Goal: Find specific page/section: Find specific page/section

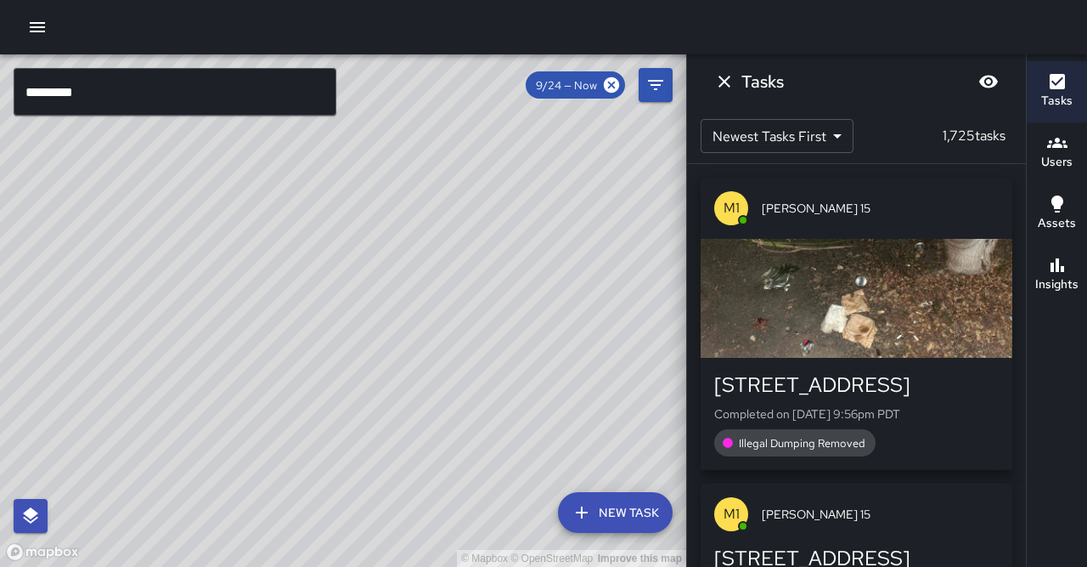
scroll to position [5902, 0]
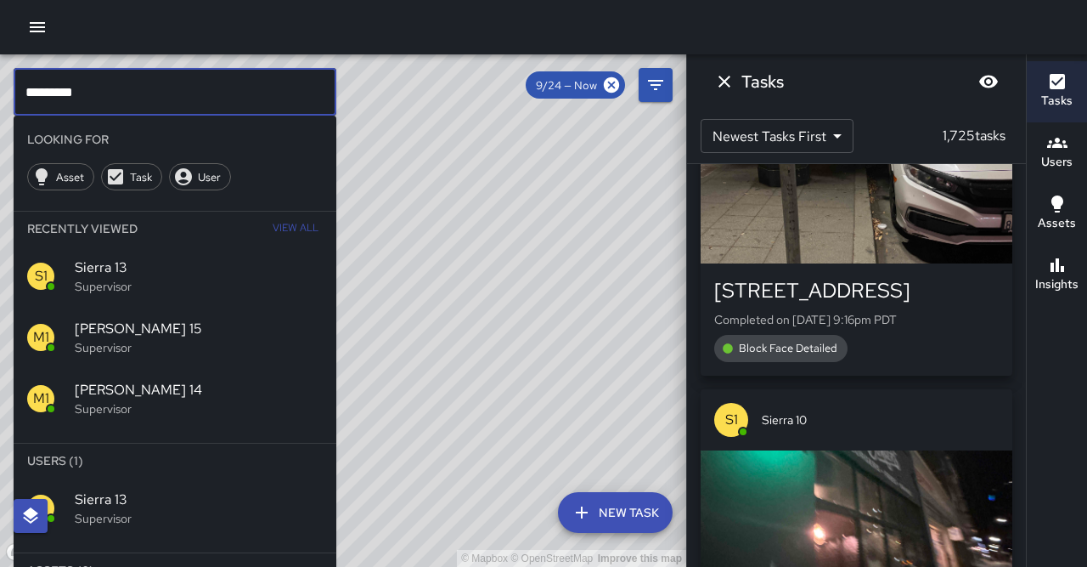
click at [104, 108] on input "*********" at bounding box center [175, 92] width 323 height 48
type input "*********"
click at [78, 489] on span "Sierra 14" at bounding box center [199, 499] width 248 height 20
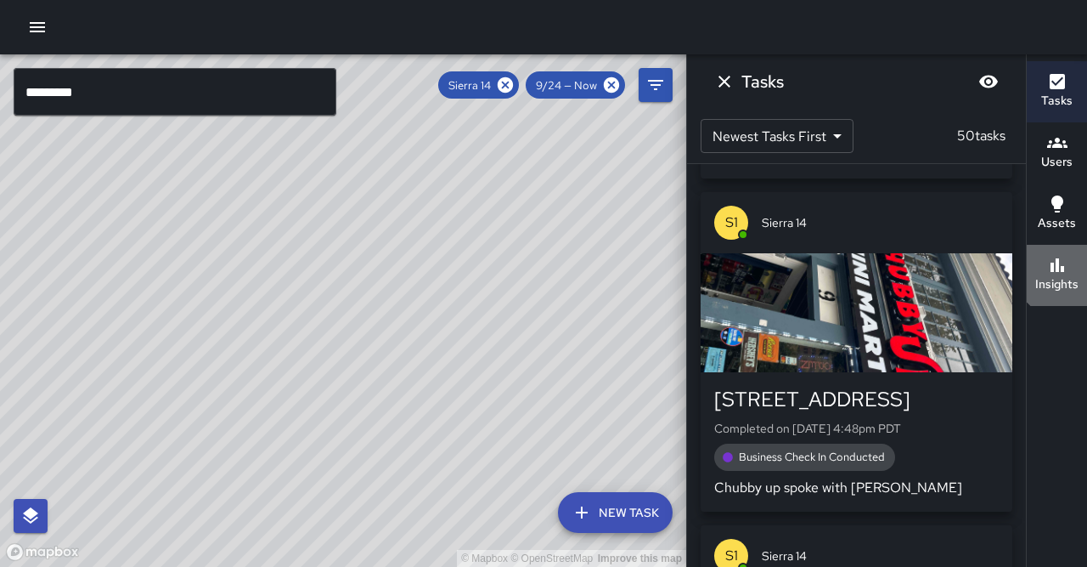
click at [1067, 255] on div "Insights" at bounding box center [1056, 274] width 43 height 39
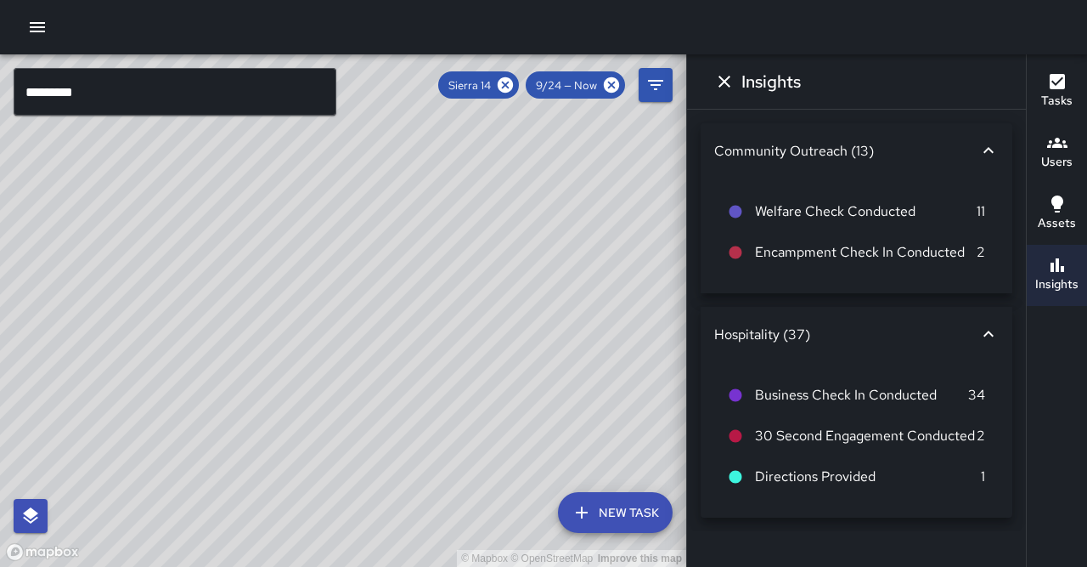
drag, startPoint x: 524, startPoint y: 88, endPoint x: 515, endPoint y: 102, distance: 16.5
click at [513, 88] on icon at bounding box center [505, 84] width 15 height 15
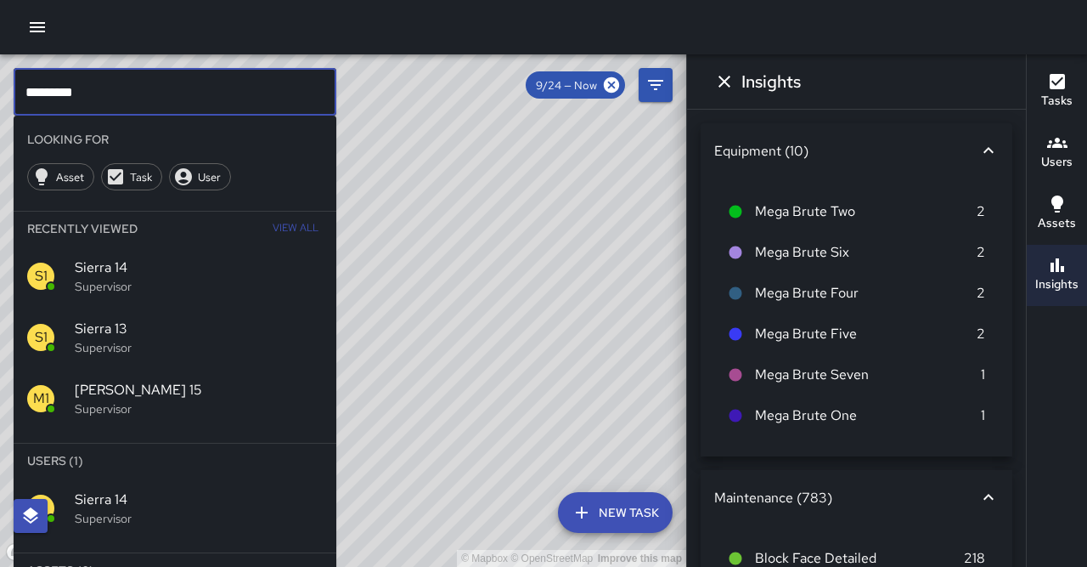
click at [200, 99] on input "*********" at bounding box center [175, 92] width 323 height 48
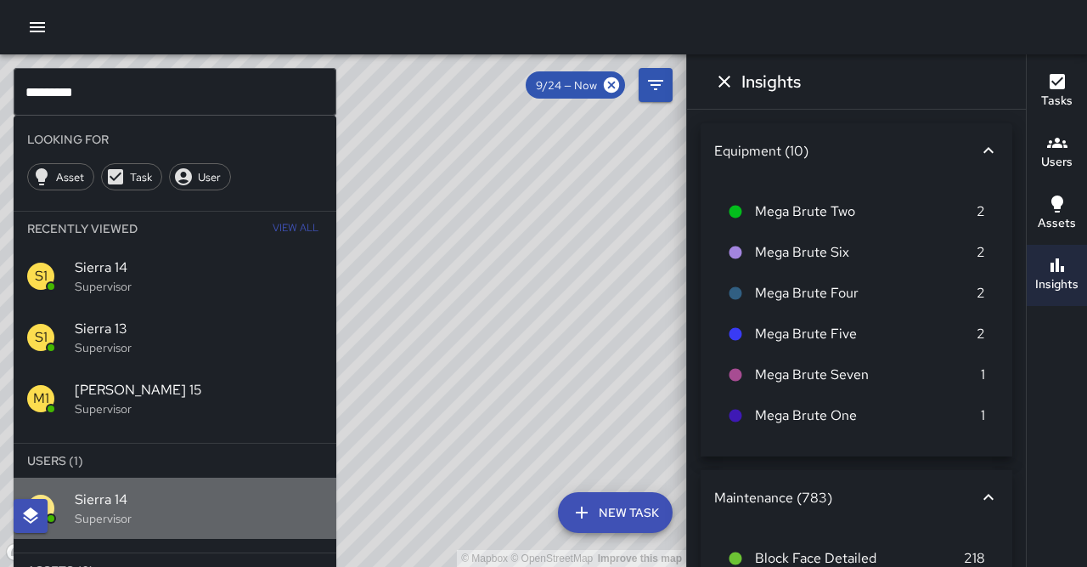
click at [230, 489] on span "Sierra 14" at bounding box center [199, 499] width 248 height 20
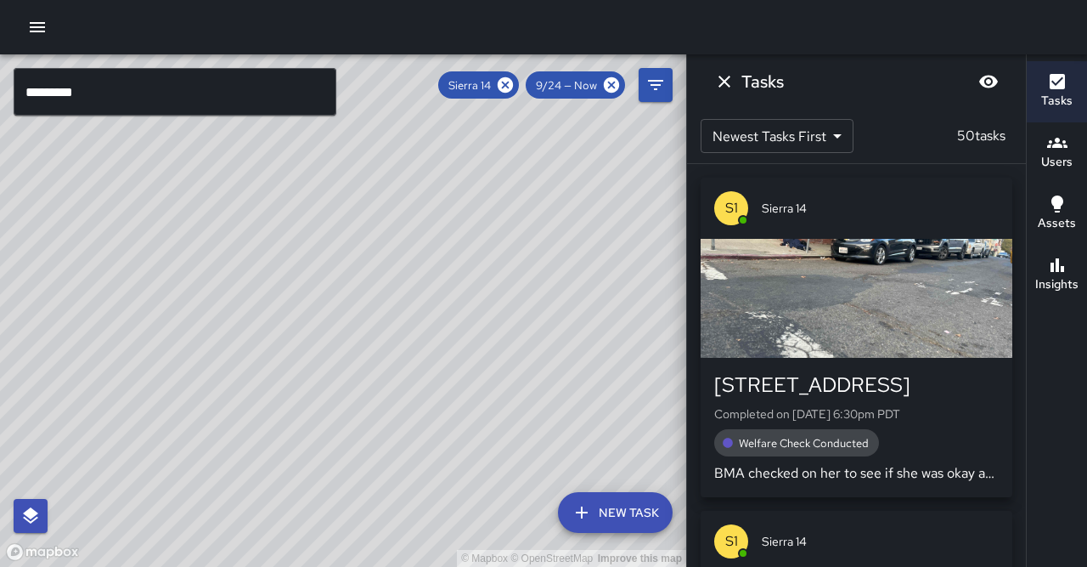
drag, startPoint x: 624, startPoint y: 248, endPoint x: 528, endPoint y: 473, distance: 244.4
click at [528, 473] on div "© Mapbox © OpenStreetMap Improve this map" at bounding box center [343, 310] width 686 height 512
drag, startPoint x: 450, startPoint y: 381, endPoint x: 460, endPoint y: 298, distance: 83.0
click at [487, 282] on div "© Mapbox © OpenStreetMap Improve this map" at bounding box center [343, 310] width 686 height 512
drag, startPoint x: 384, startPoint y: 401, endPoint x: 248, endPoint y: 547, distance: 199.5
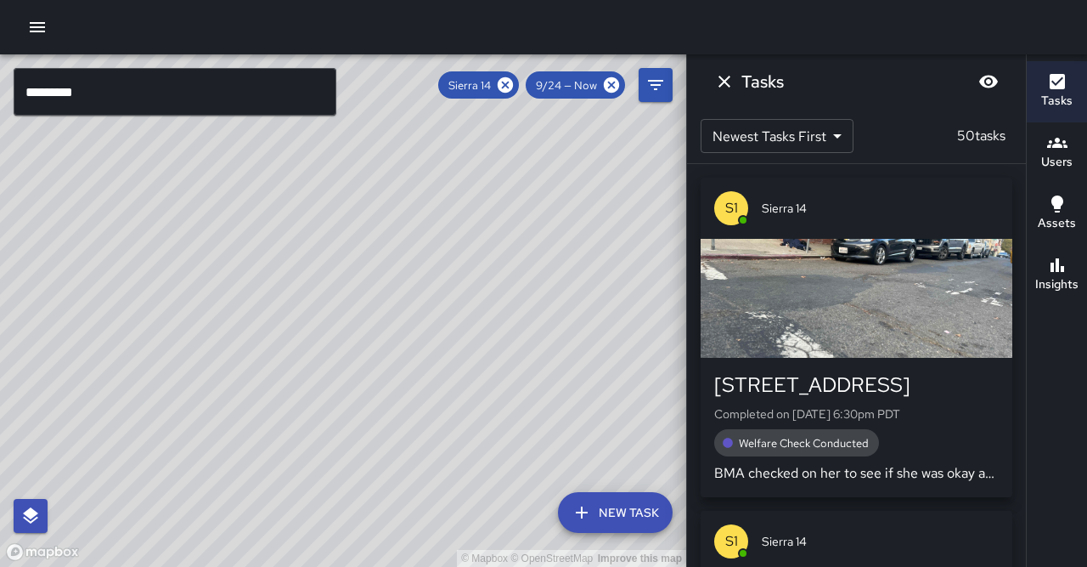
click at [248, 547] on div "© Mapbox © OpenStreetMap Improve this map" at bounding box center [343, 310] width 686 height 512
click at [727, 82] on icon "Dismiss" at bounding box center [724, 81] width 20 height 20
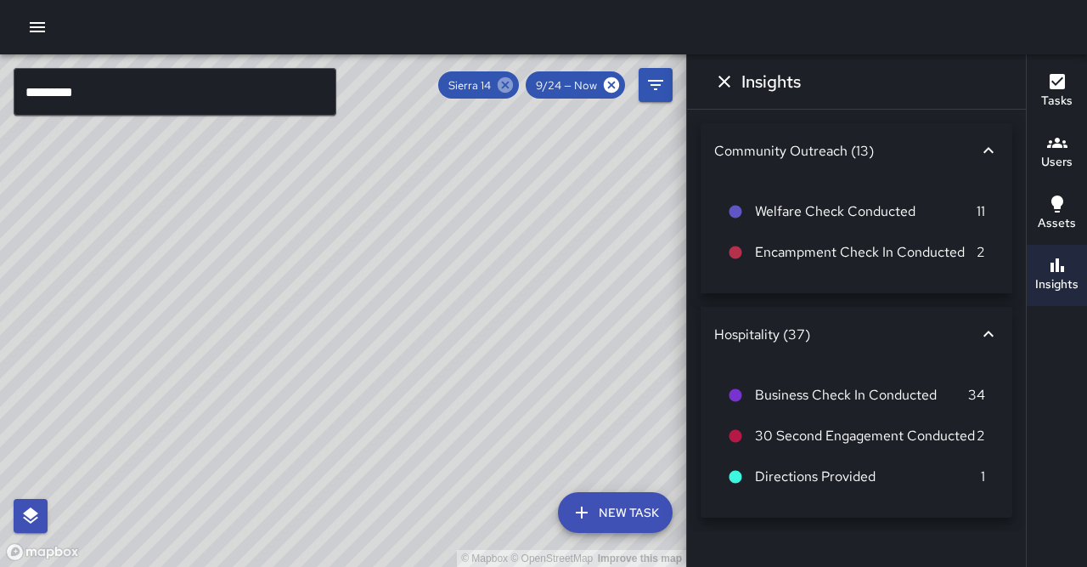
click at [515, 84] on icon at bounding box center [505, 85] width 19 height 19
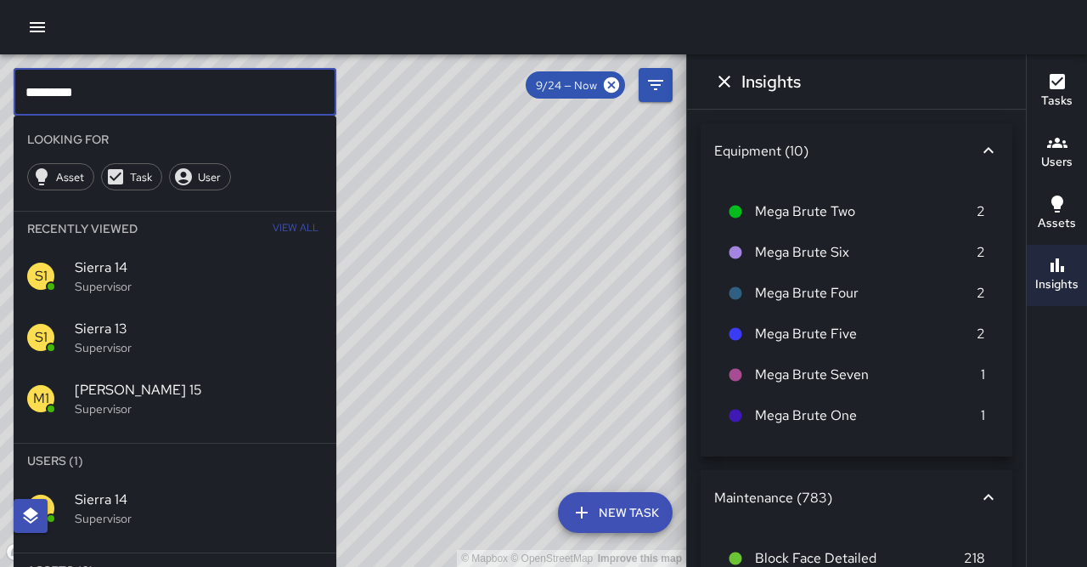
drag, startPoint x: 175, startPoint y: 85, endPoint x: 0, endPoint y: 82, distance: 175.0
click at [0, 82] on div "© Mapbox © OpenStreetMap Improve this map ********* ​ Looking For Asset Task Us…" at bounding box center [343, 310] width 686 height 512
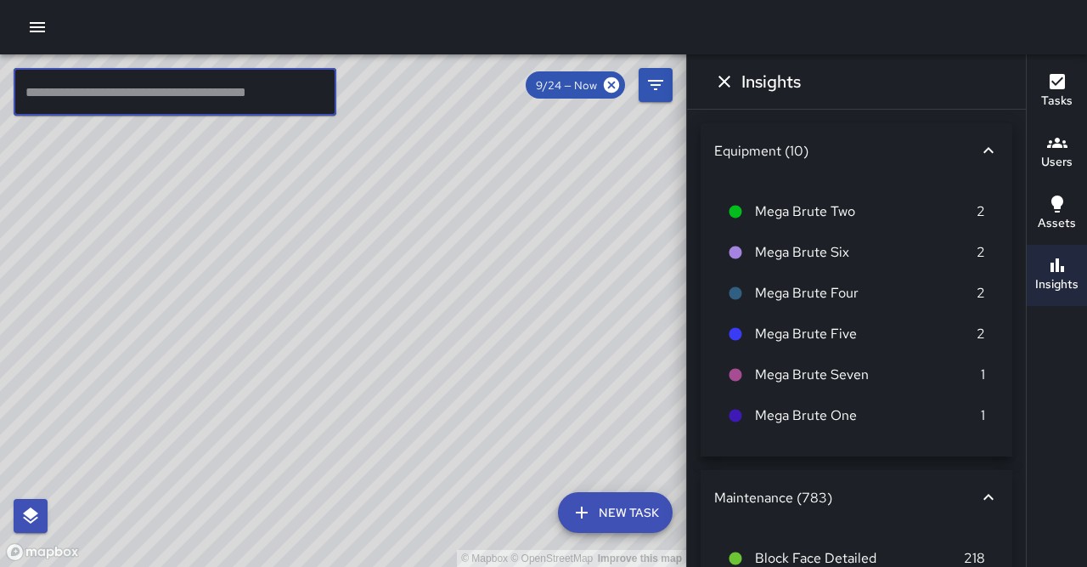
click at [1073, 275] on h6 "Insights" at bounding box center [1056, 284] width 43 height 19
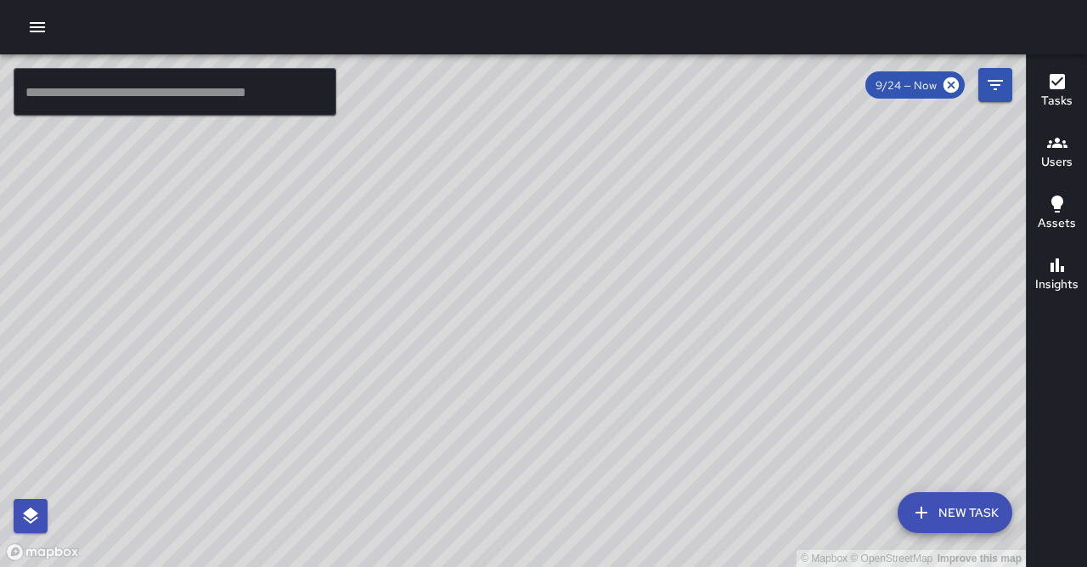
drag, startPoint x: 755, startPoint y: 331, endPoint x: 693, endPoint y: 229, distance: 119.3
click at [704, 234] on div "© Mapbox © OpenStreetMap Improve this map" at bounding box center [513, 310] width 1026 height 512
drag, startPoint x: 376, startPoint y: 206, endPoint x: 360, endPoint y: 197, distance: 18.6
click at [360, 197] on div "© Mapbox © OpenStreetMap Improve this map" at bounding box center [513, 310] width 1026 height 512
click at [166, 100] on input "text" at bounding box center [175, 92] width 323 height 48
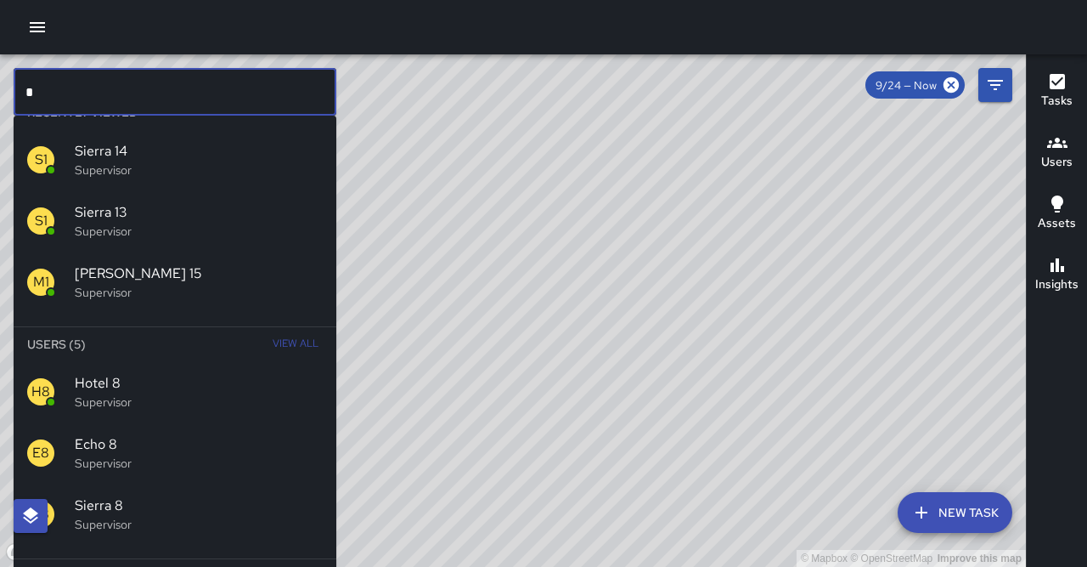
click at [200, 483] on div "S8 Sierra 8 Supervisor" at bounding box center [175, 513] width 323 height 61
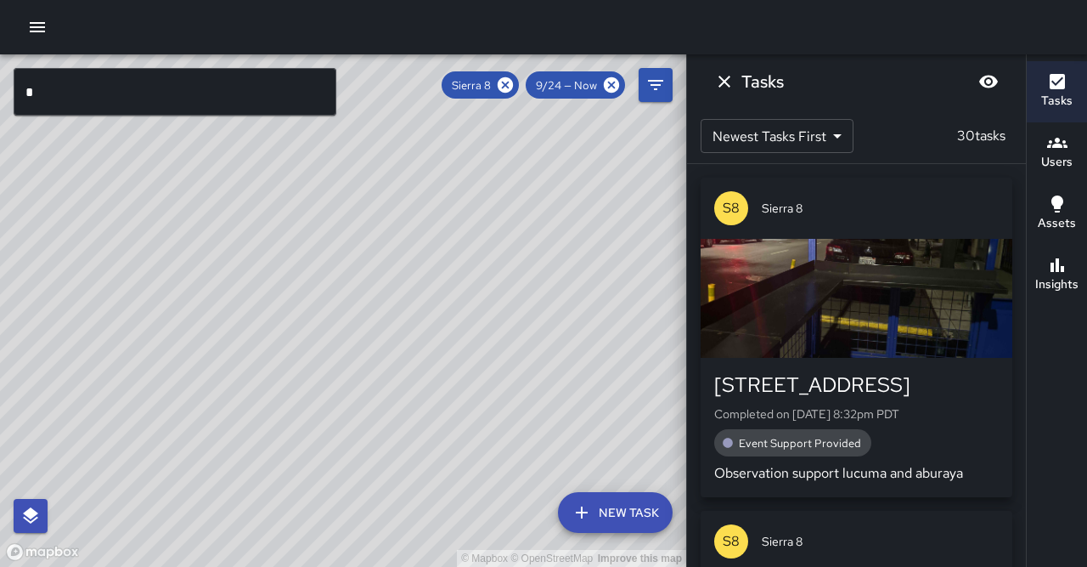
drag, startPoint x: 288, startPoint y: 367, endPoint x: 449, endPoint y: 382, distance: 161.3
click at [449, 382] on div "© Mapbox © OpenStreetMap Improve this map" at bounding box center [343, 310] width 686 height 512
click at [1074, 275] on h6 "Insights" at bounding box center [1056, 284] width 43 height 19
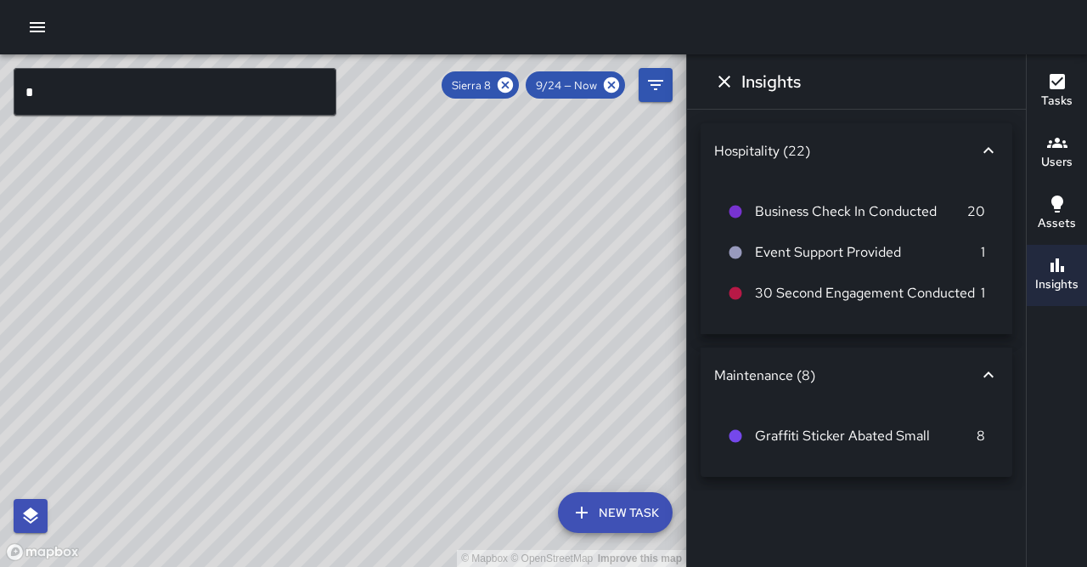
click at [1045, 71] on button "Tasks" at bounding box center [1057, 91] width 60 height 61
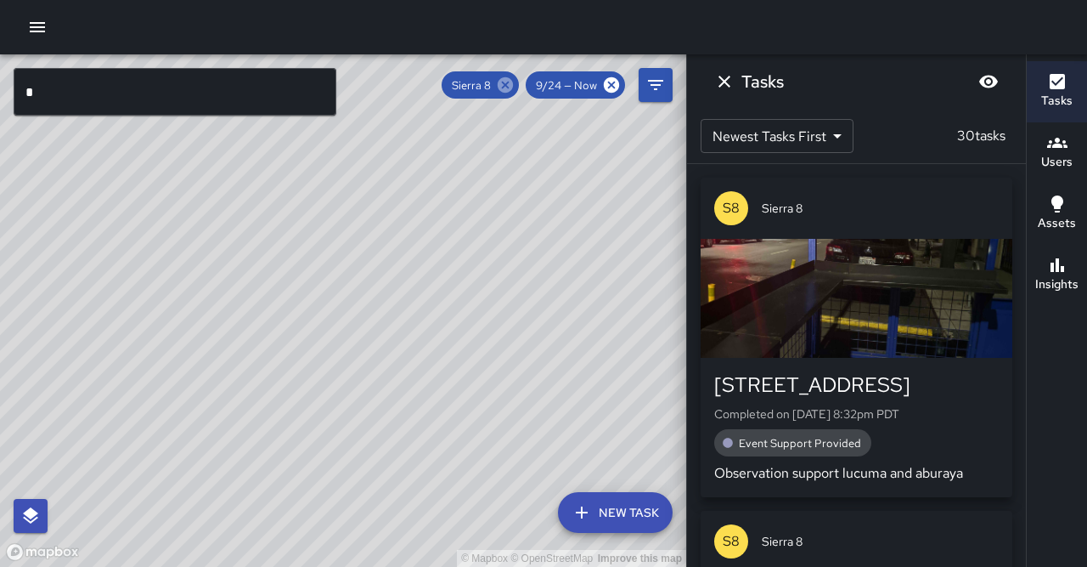
click at [515, 87] on icon at bounding box center [505, 85] width 19 height 19
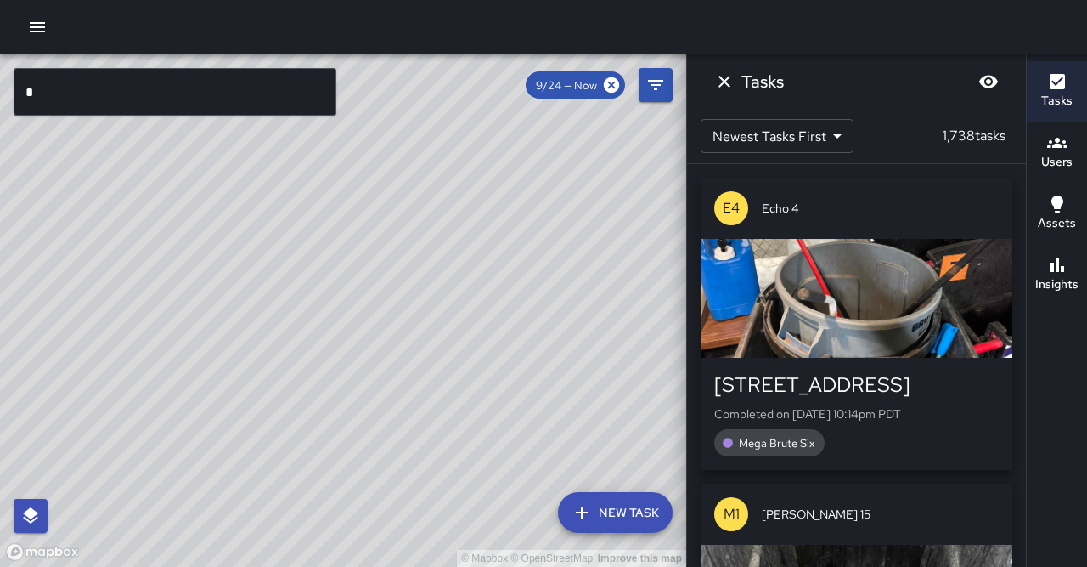
click at [106, 94] on input "*" at bounding box center [175, 92] width 323 height 48
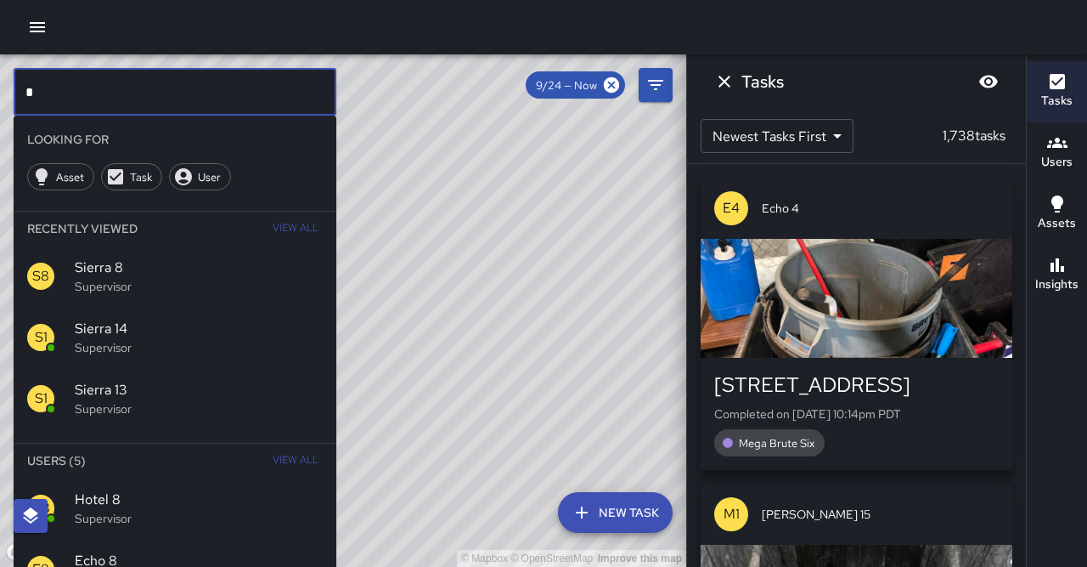
click at [106, 94] on input "*" at bounding box center [175, 92] width 323 height 48
click at [268, 489] on span "Sierra 9" at bounding box center [199, 499] width 248 height 20
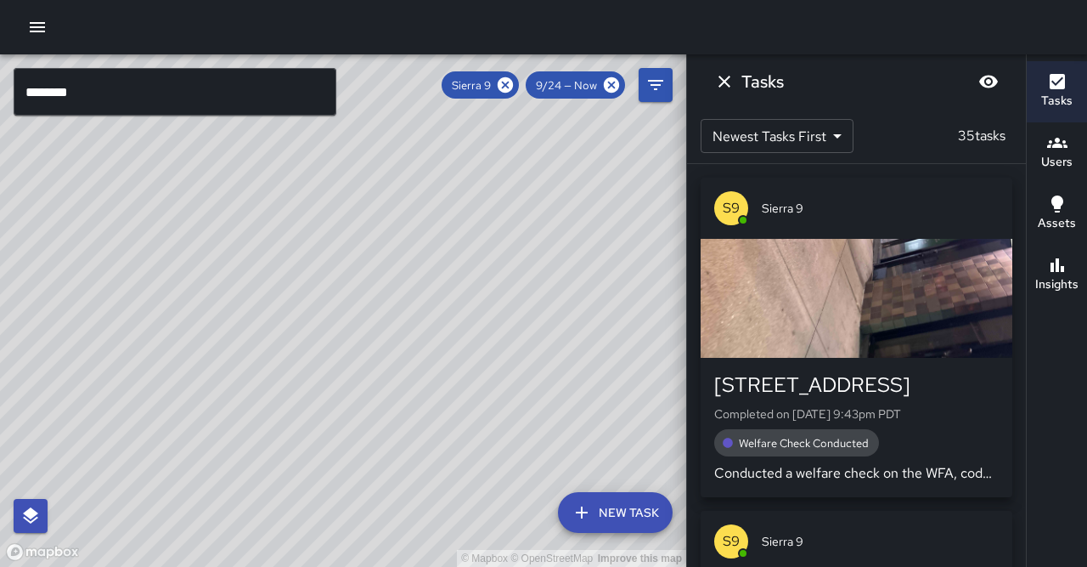
drag, startPoint x: 493, startPoint y: 345, endPoint x: 505, endPoint y: 329, distance: 20.0
click at [505, 329] on div "© Mapbox © OpenStreetMap Improve this map" at bounding box center [343, 310] width 686 height 512
click at [1053, 255] on icon "button" at bounding box center [1057, 265] width 20 height 20
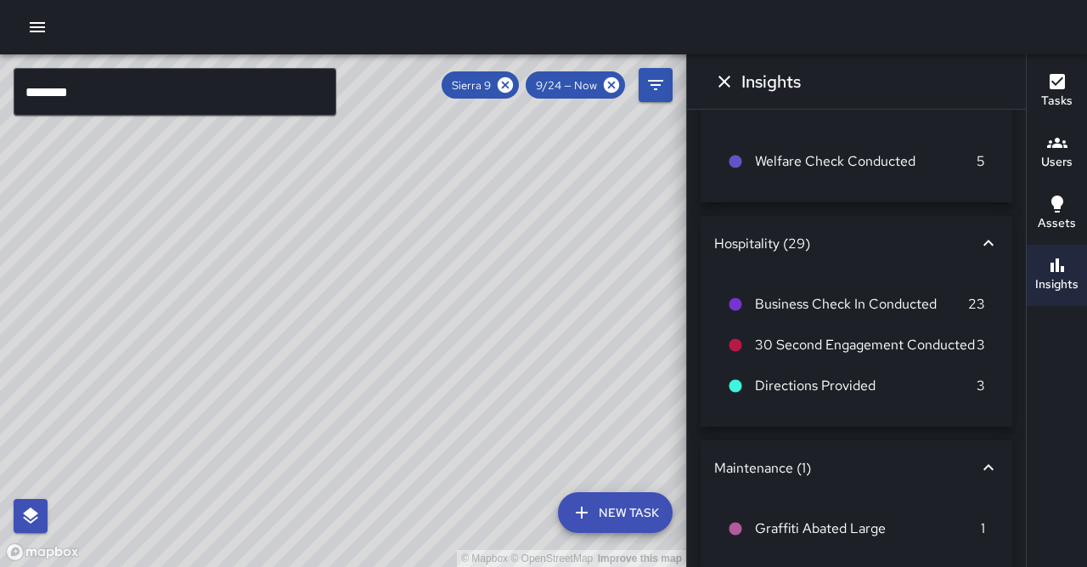
scroll to position [49, 0]
click at [513, 86] on icon at bounding box center [505, 84] width 15 height 15
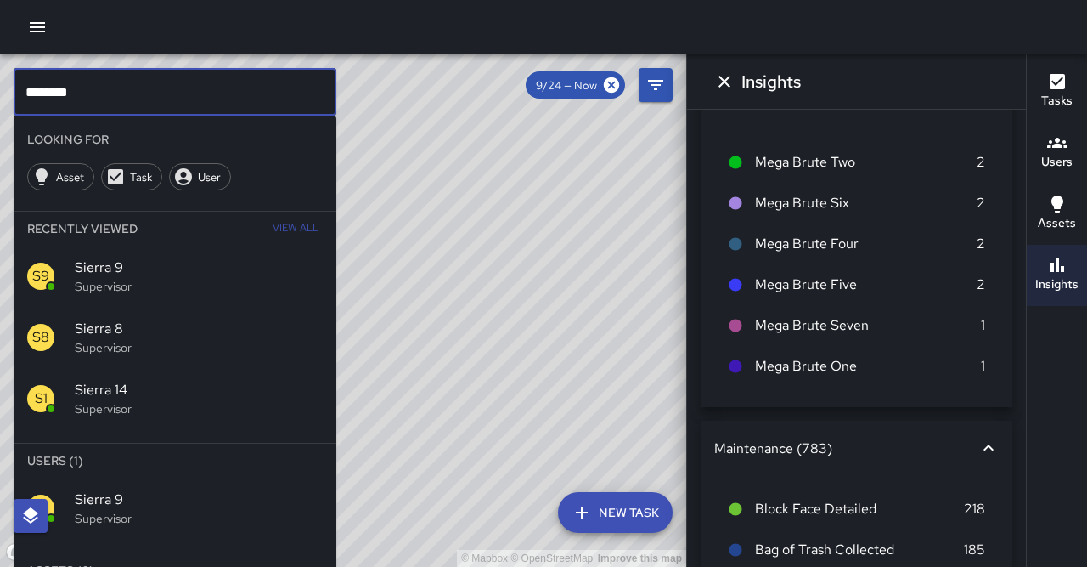
click at [89, 99] on input "********" at bounding box center [175, 92] width 323 height 48
click at [135, 489] on span "Sierra 10" at bounding box center [199, 499] width 248 height 20
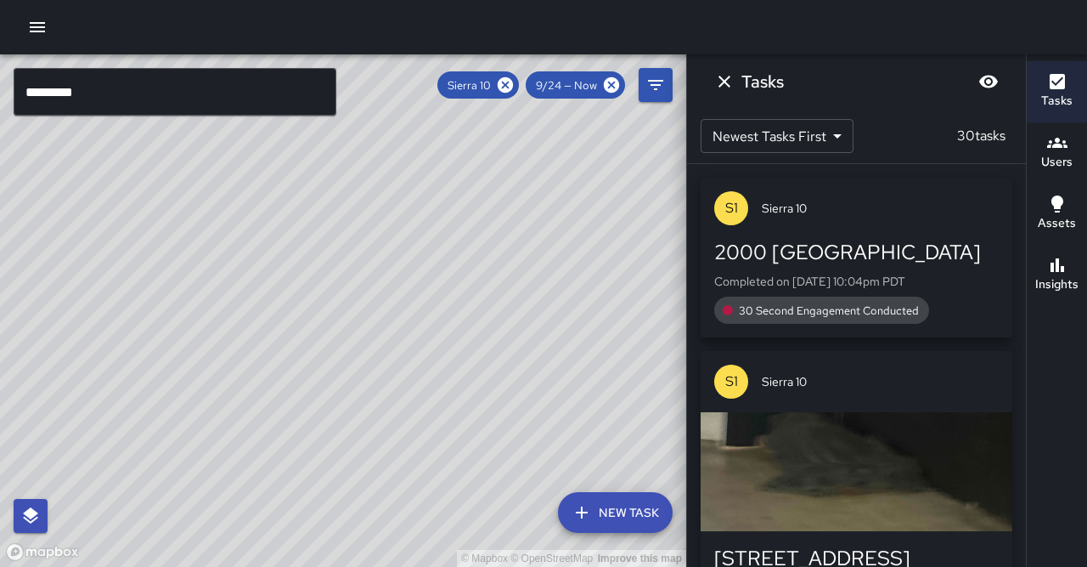
drag, startPoint x: 520, startPoint y: 288, endPoint x: 438, endPoint y: 409, distance: 146.3
click at [439, 409] on div "© Mapbox © OpenStreetMap Improve this map" at bounding box center [343, 310] width 686 height 512
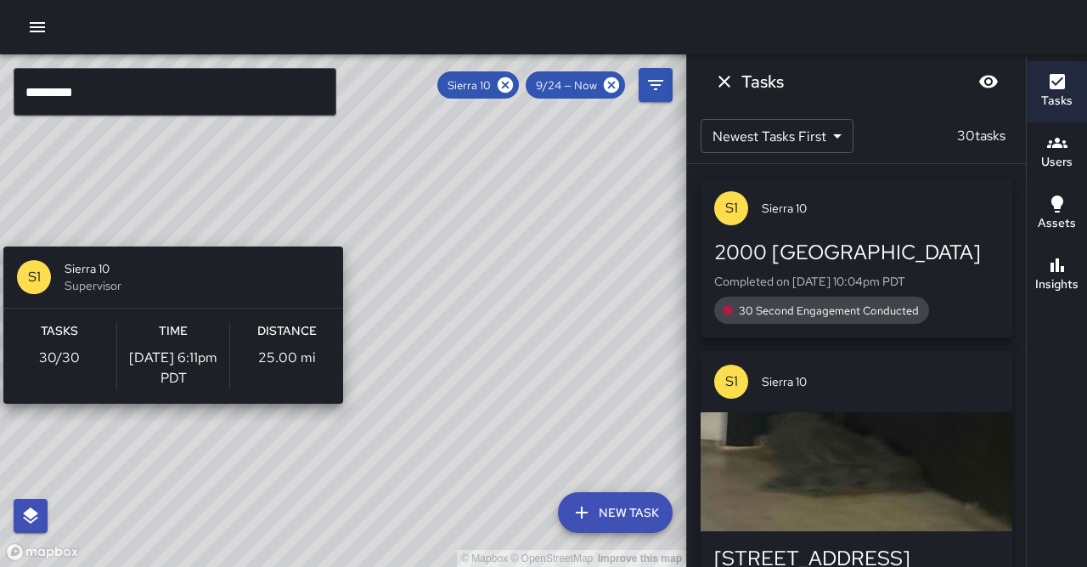
click at [350, 236] on div "© Mapbox © OpenStreetMap Improve this map S1 Sierra 10 Supervisor Tasks 30 / 30…" at bounding box center [343, 310] width 686 height 512
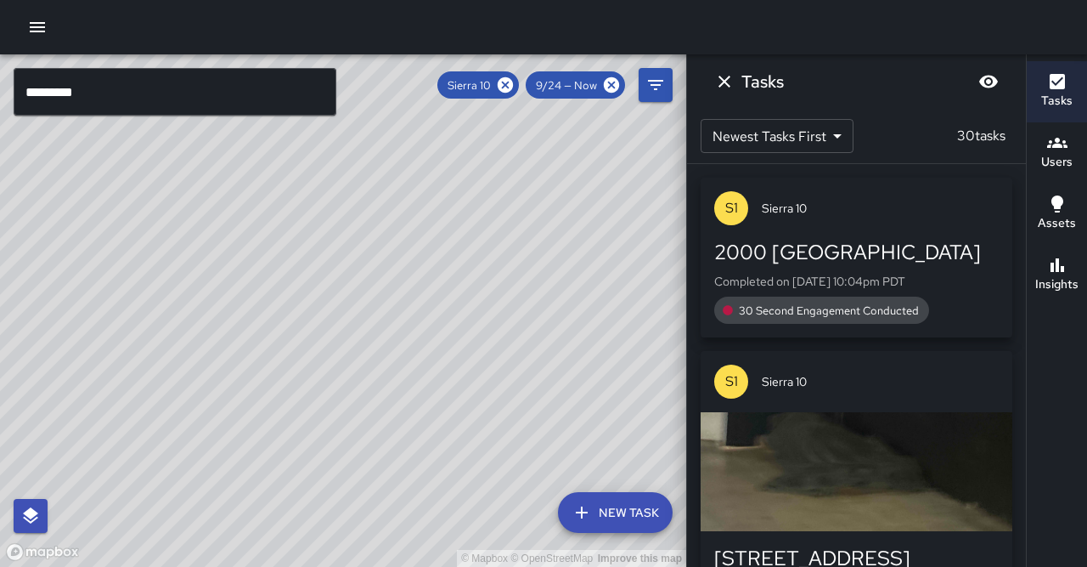
click at [1067, 255] on div "Insights" at bounding box center [1056, 274] width 43 height 39
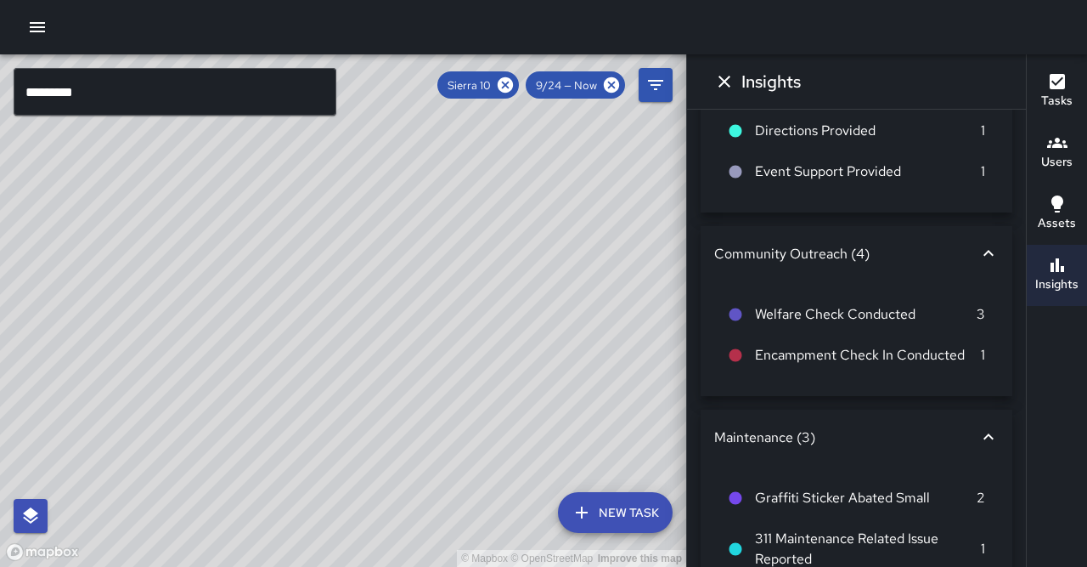
scroll to position [161, 0]
click at [513, 87] on icon at bounding box center [505, 84] width 15 height 15
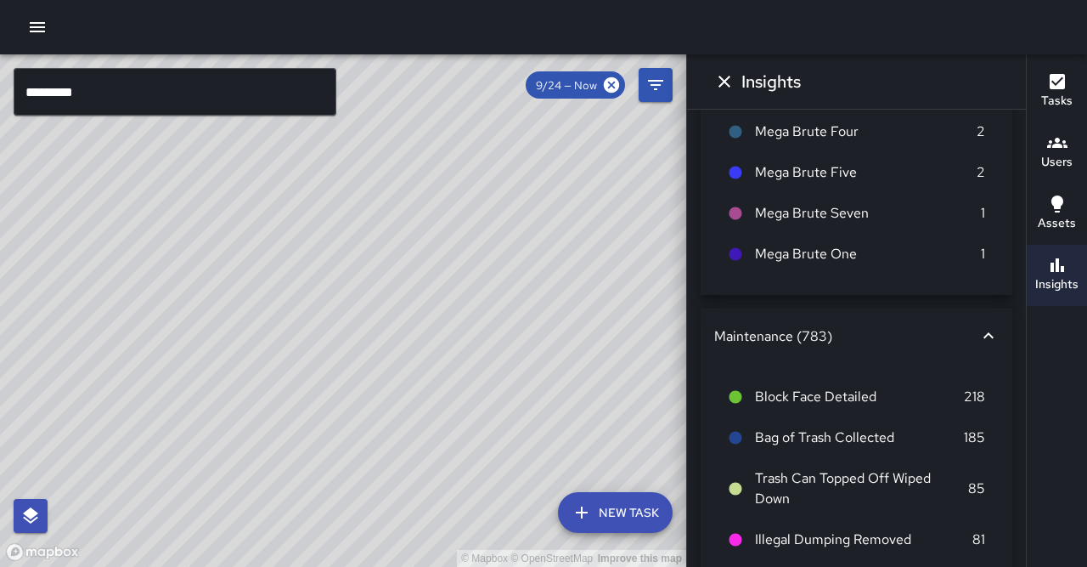
click at [115, 99] on input "*********" at bounding box center [175, 92] width 323 height 48
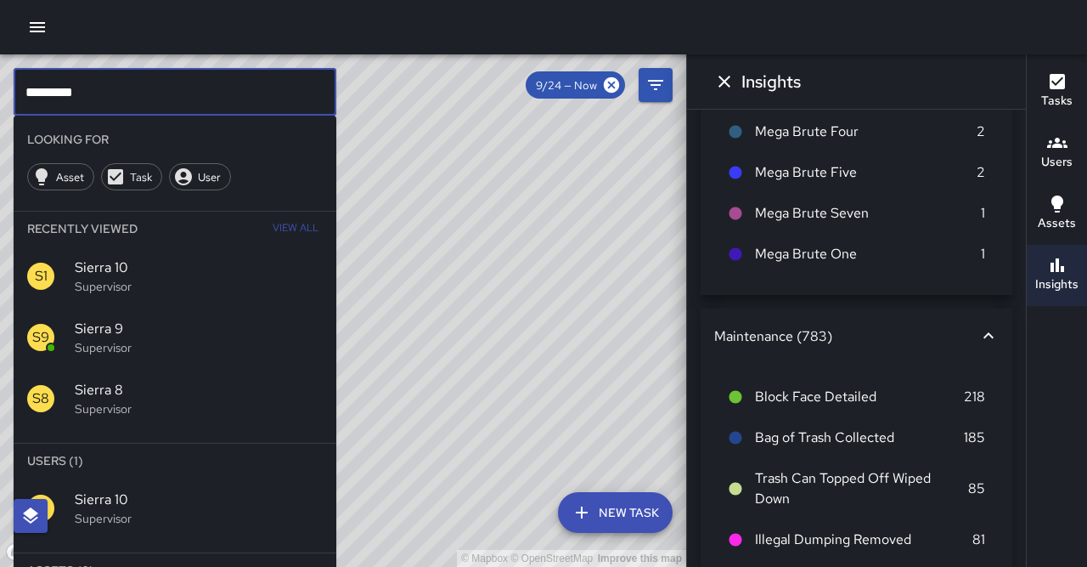
click at [115, 99] on input "*********" at bounding box center [175, 92] width 323 height 48
click at [190, 489] on span "Sierra 11" at bounding box center [199, 499] width 248 height 20
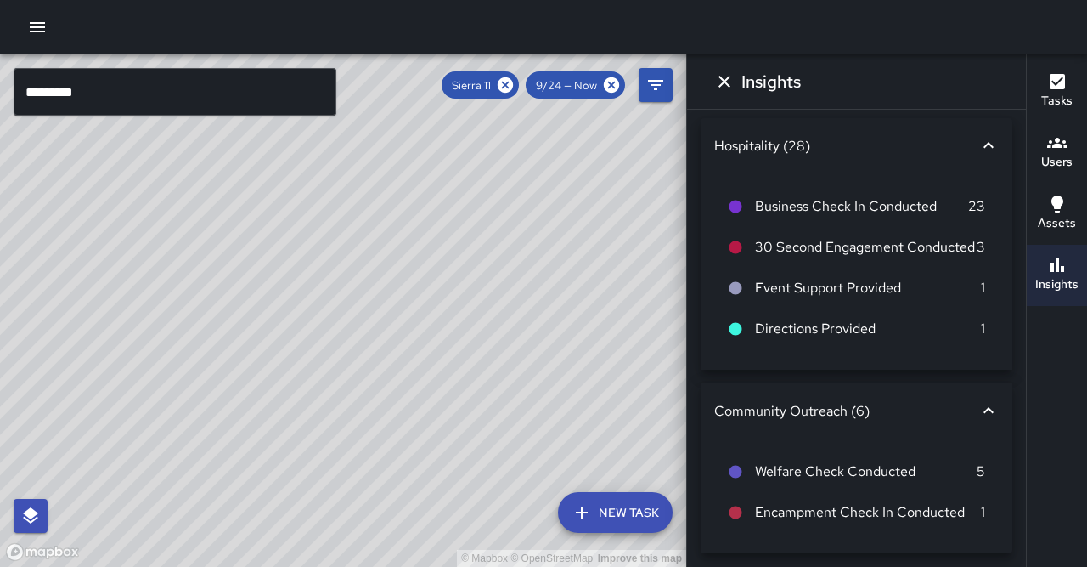
scroll to position [0, 0]
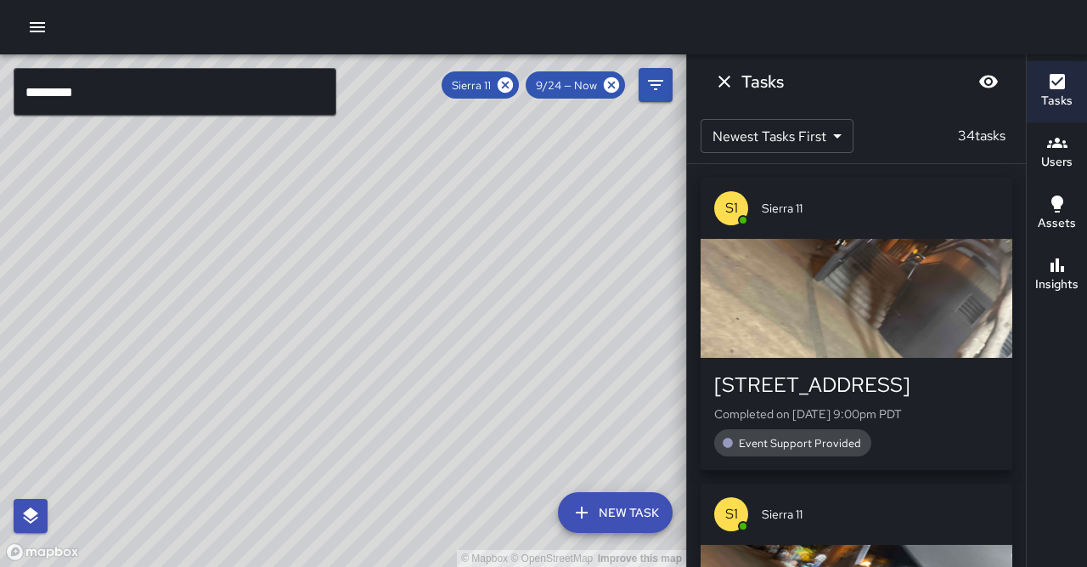
drag, startPoint x: 479, startPoint y: 306, endPoint x: 463, endPoint y: 511, distance: 206.2
click at [463, 511] on div "© Mapbox © OpenStreetMap Improve this map" at bounding box center [343, 310] width 686 height 512
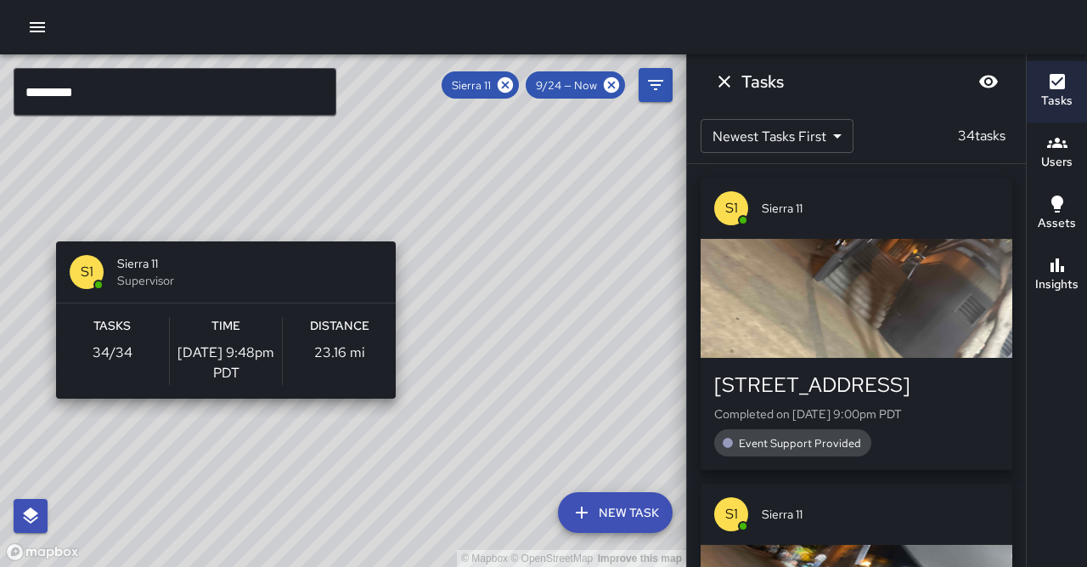
click at [219, 231] on div "© Mapbox © OpenStreetMap Improve this map S1 Sierra 11 Supervisor Tasks 34 / 34…" at bounding box center [343, 310] width 686 height 512
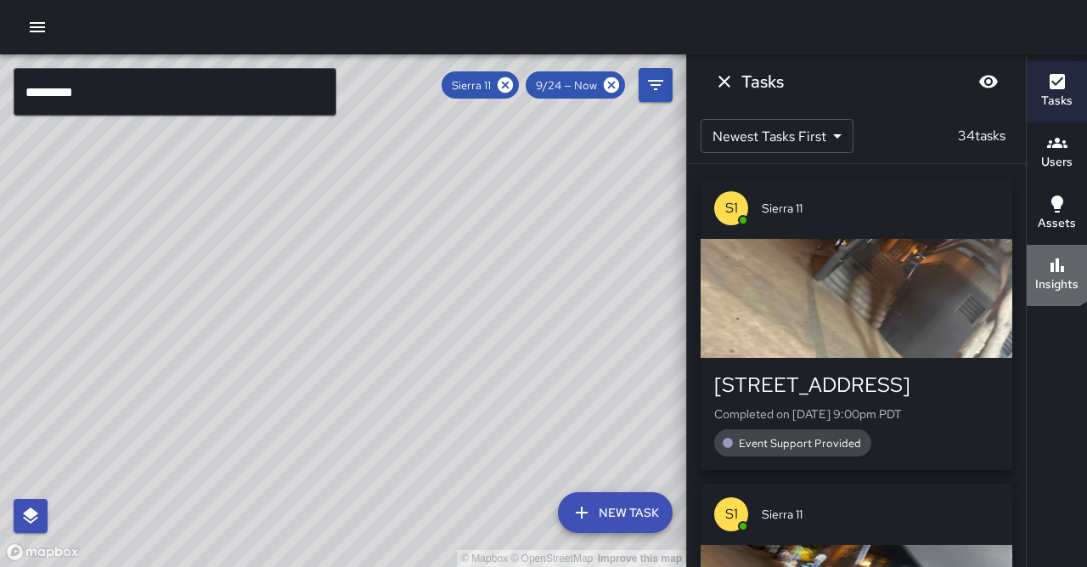
click at [1047, 245] on button "Insights" at bounding box center [1057, 275] width 60 height 61
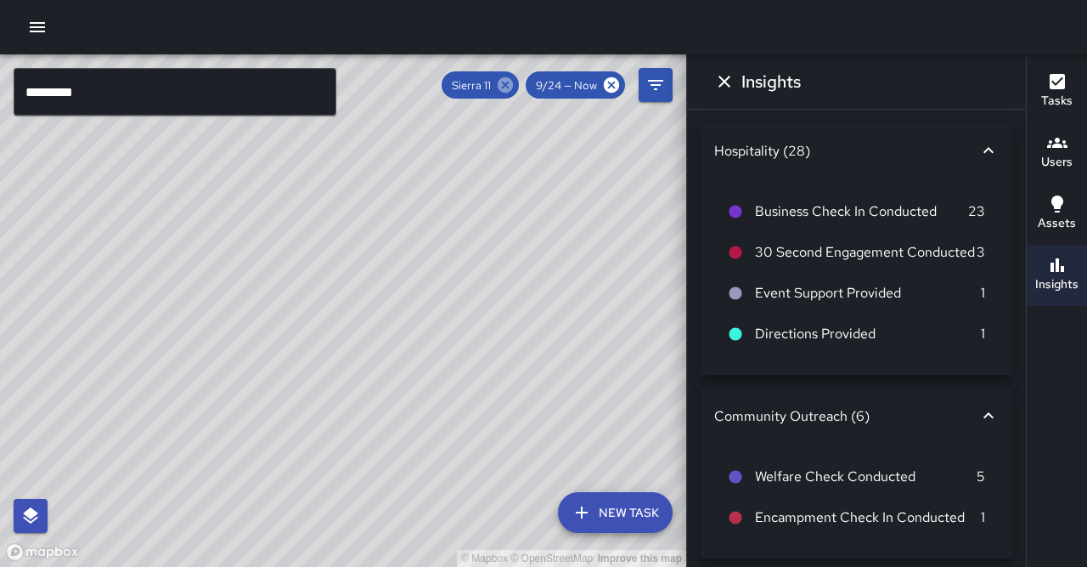
click at [513, 86] on icon at bounding box center [505, 84] width 15 height 15
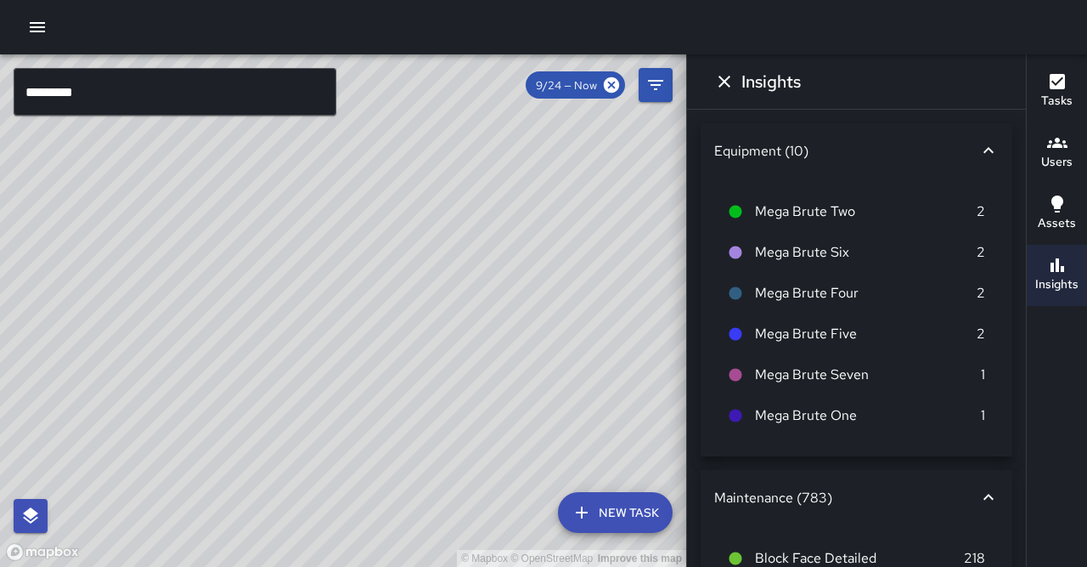
click at [163, 83] on input "*********" at bounding box center [175, 92] width 323 height 48
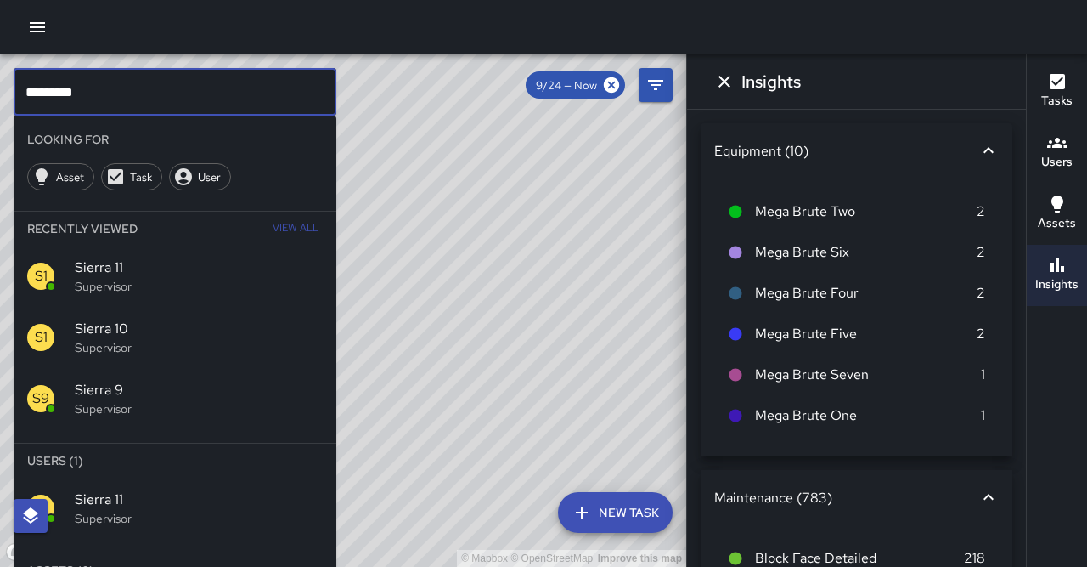
click at [162, 83] on input "*********" at bounding box center [175, 92] width 323 height 48
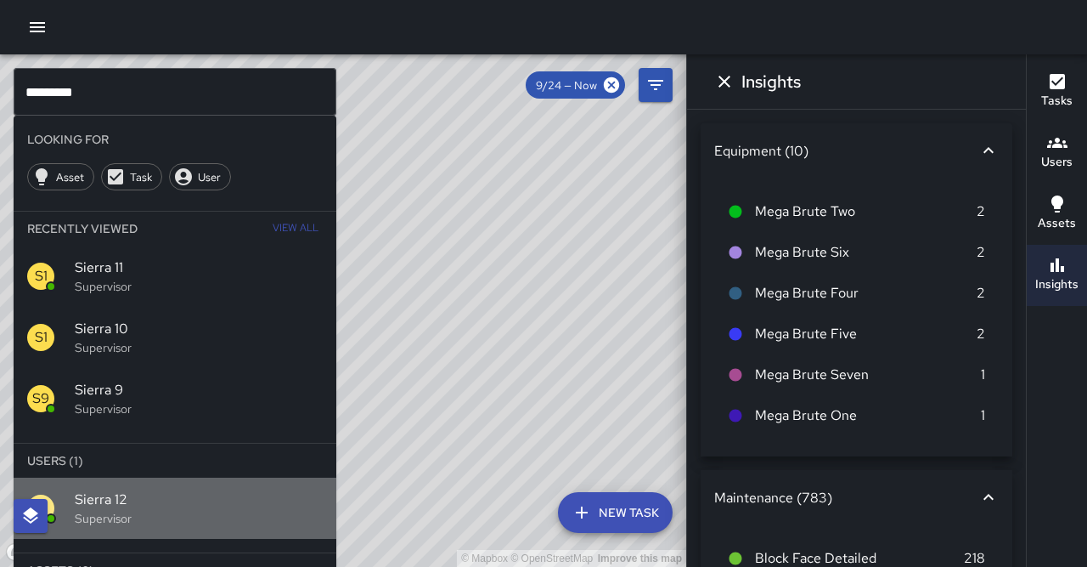
click at [214, 489] on span "Sierra 12" at bounding box center [199, 499] width 248 height 20
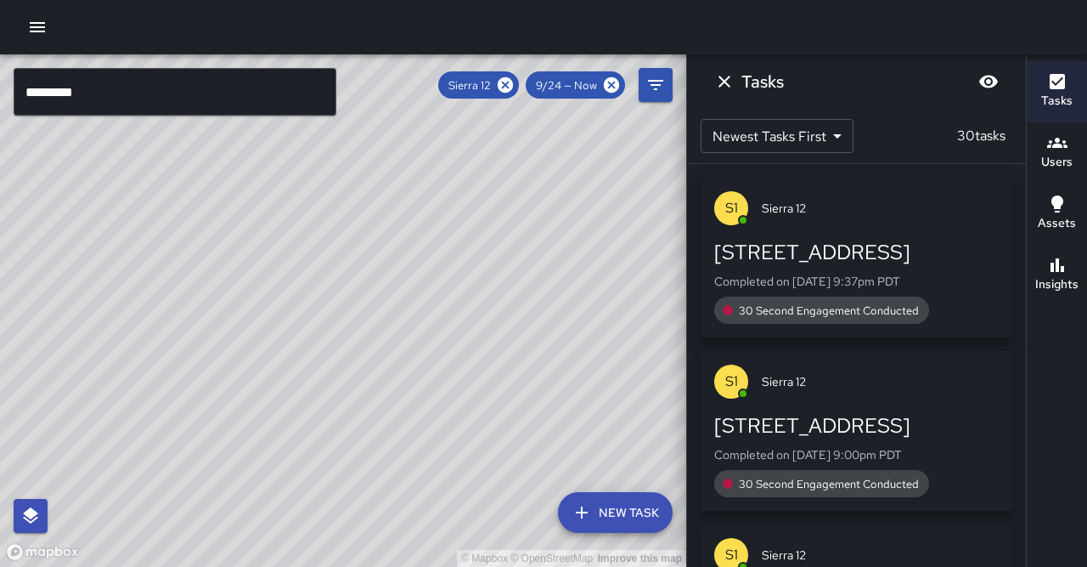
drag, startPoint x: 256, startPoint y: 409, endPoint x: 308, endPoint y: 340, distance: 86.1
click at [308, 340] on div "© Mapbox © OpenStreetMap Improve this map" at bounding box center [343, 310] width 686 height 512
drag, startPoint x: 284, startPoint y: 375, endPoint x: 307, endPoint y: 354, distance: 30.7
click at [307, 354] on div "© Mapbox © OpenStreetMap Improve this map" at bounding box center [343, 310] width 686 height 512
click at [1047, 275] on h6 "Insights" at bounding box center [1056, 284] width 43 height 19
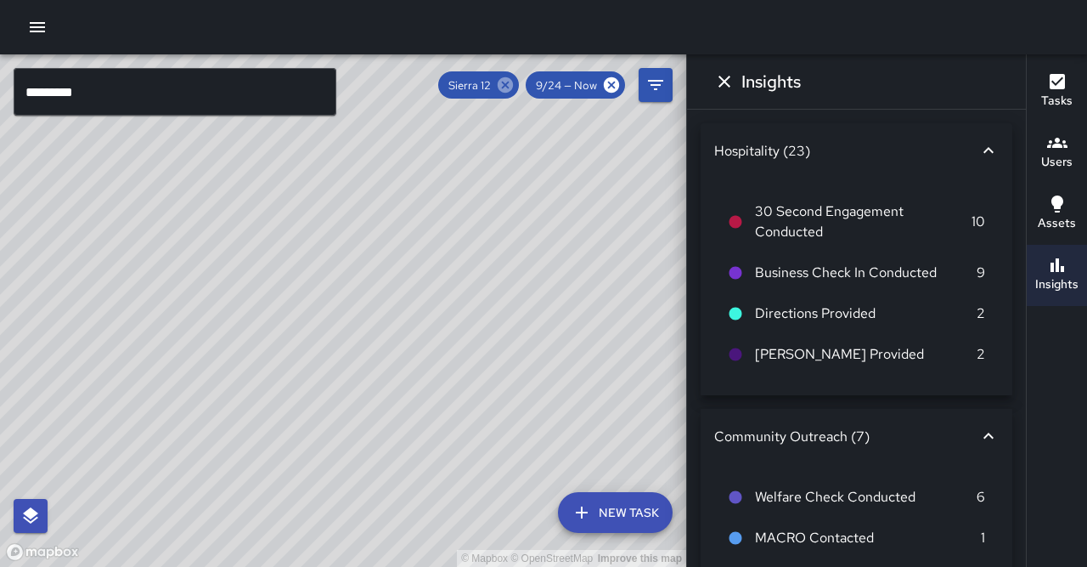
click at [513, 83] on icon at bounding box center [505, 84] width 15 height 15
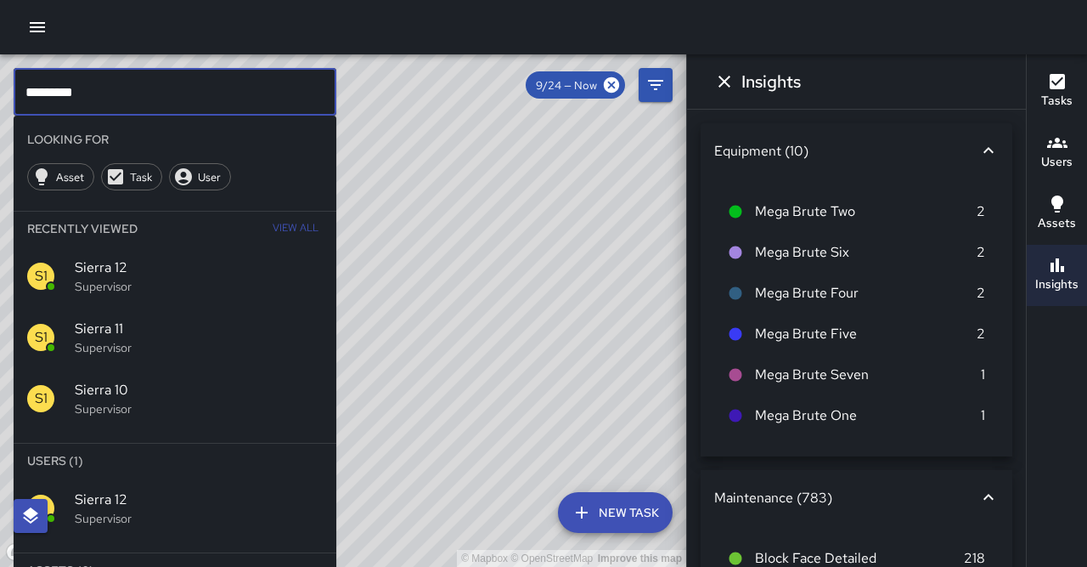
click at [144, 95] on input "*********" at bounding box center [175, 92] width 323 height 48
click at [229, 489] on span "Sierra 13" at bounding box center [199, 499] width 248 height 20
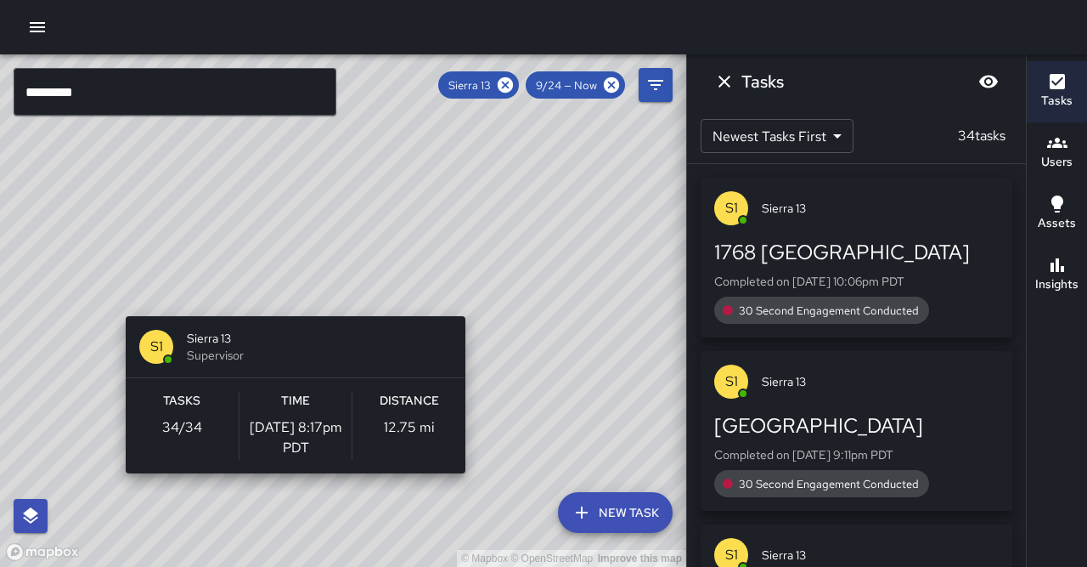
click at [289, 306] on div "© Mapbox © OpenStreetMap Improve this map S1 Sierra 13 Supervisor Tasks 34 / 34…" at bounding box center [343, 310] width 686 height 512
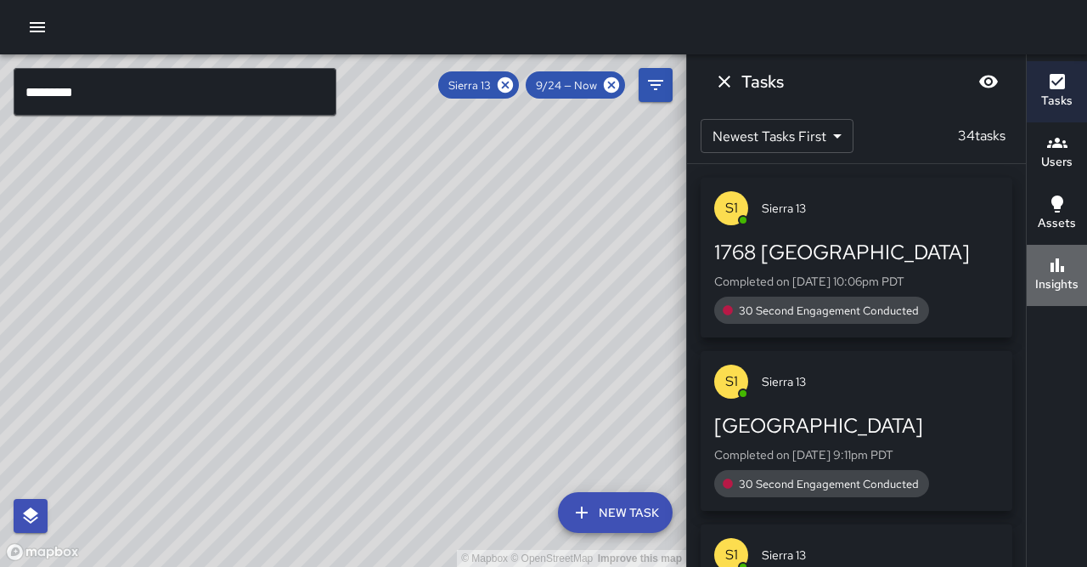
click at [1065, 275] on h6 "Insights" at bounding box center [1056, 284] width 43 height 19
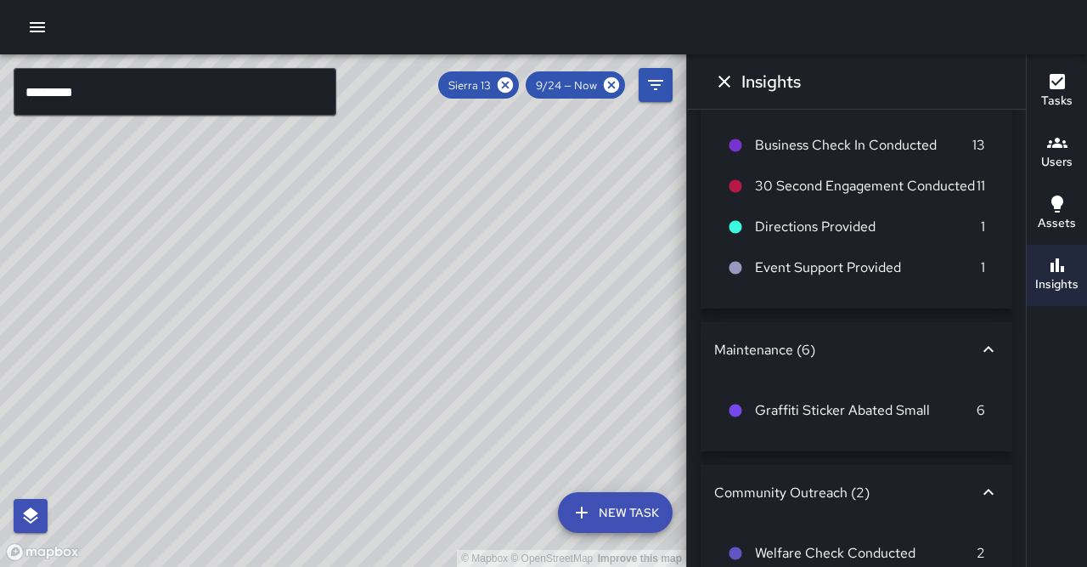
scroll to position [66, 0]
click at [513, 87] on icon at bounding box center [505, 84] width 15 height 15
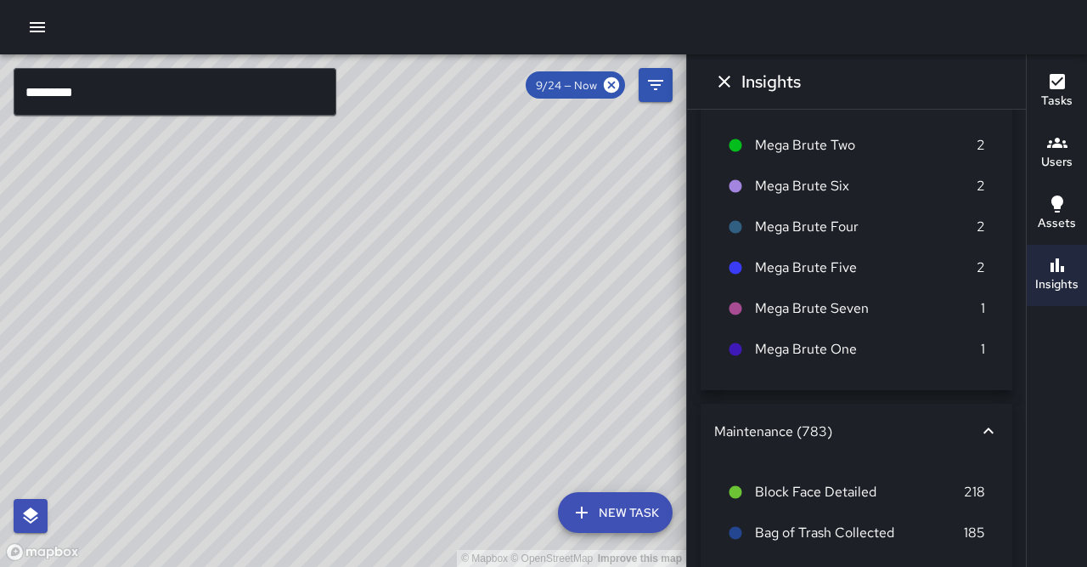
click at [185, 81] on input "*********" at bounding box center [175, 92] width 323 height 48
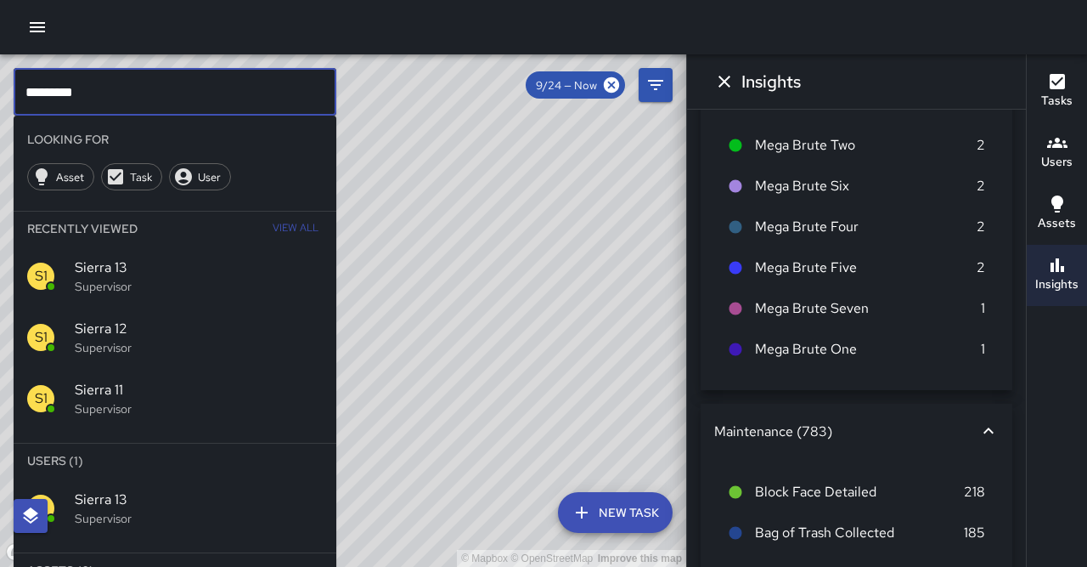
click at [183, 93] on input "*********" at bounding box center [175, 92] width 323 height 48
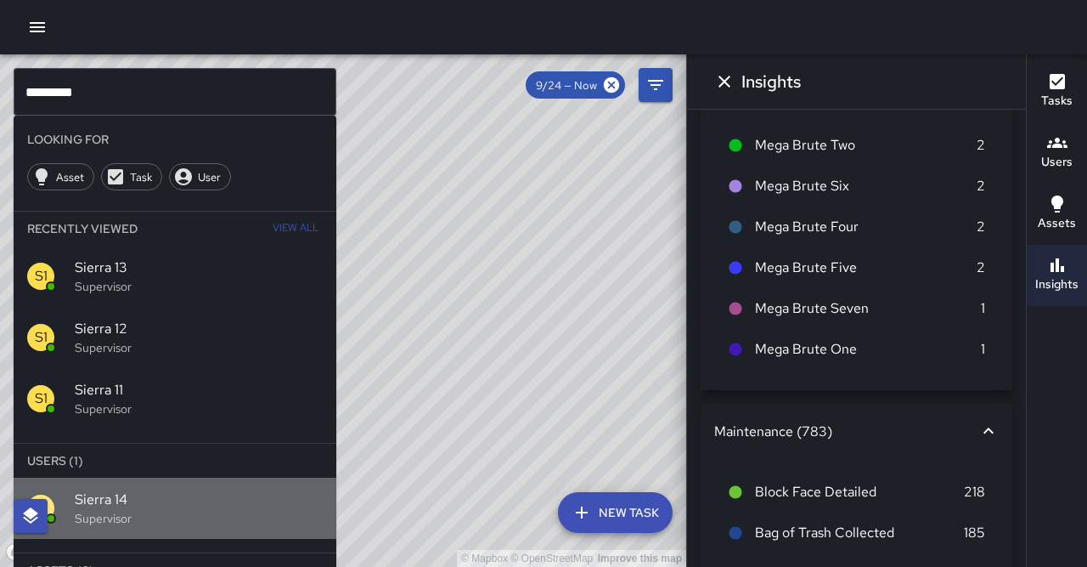
click at [144, 510] on p "Supervisor" at bounding box center [199, 518] width 248 height 17
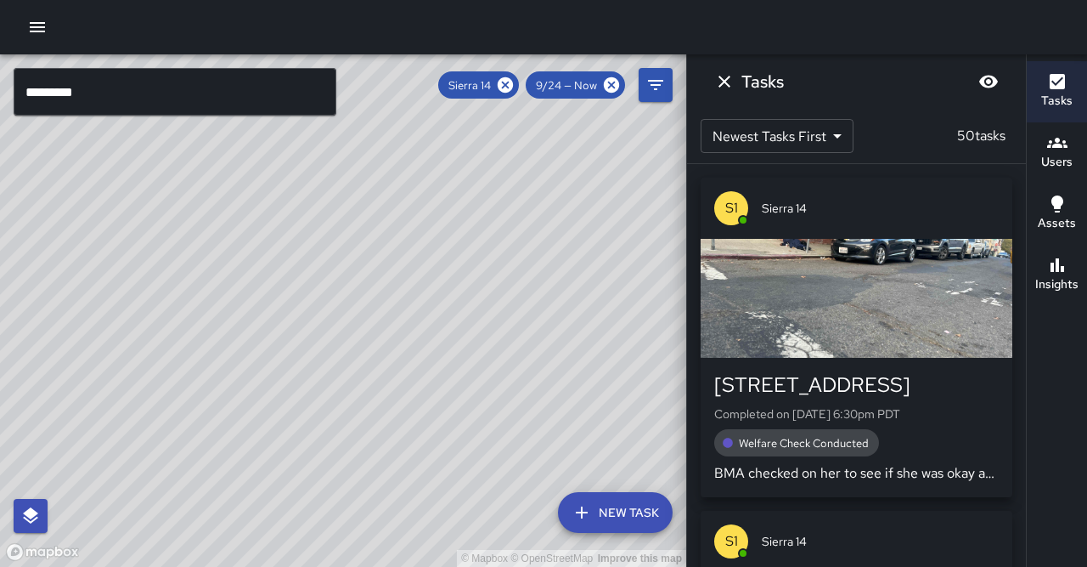
drag, startPoint x: 563, startPoint y: 251, endPoint x: 549, endPoint y: 353, distance: 103.0
click at [549, 353] on div "© Mapbox © OpenStreetMap Improve this map" at bounding box center [343, 310] width 686 height 512
click at [1078, 248] on button "Insights" at bounding box center [1057, 275] width 60 height 61
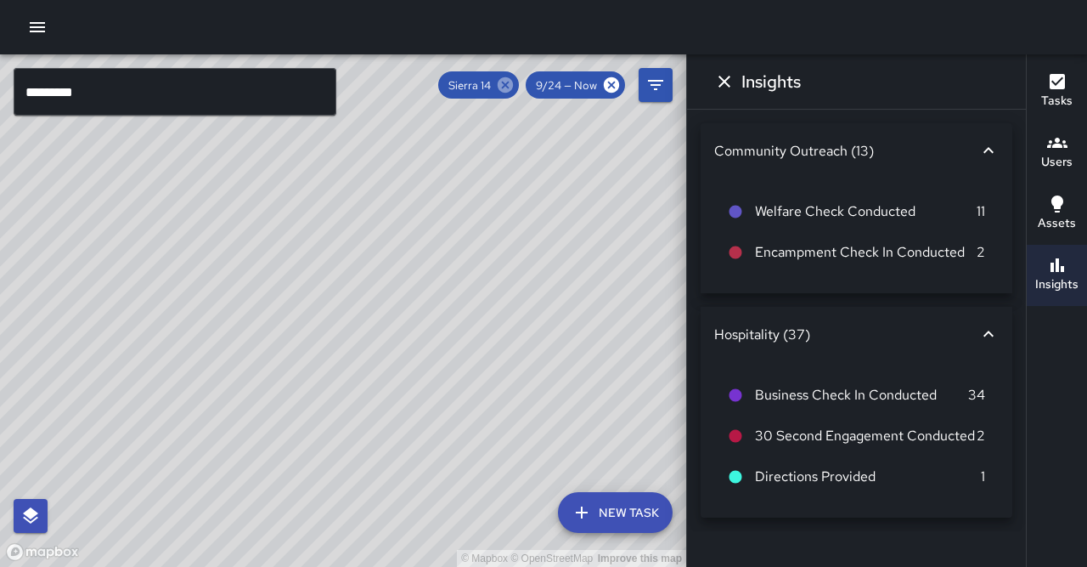
click at [515, 87] on icon at bounding box center [505, 85] width 19 height 19
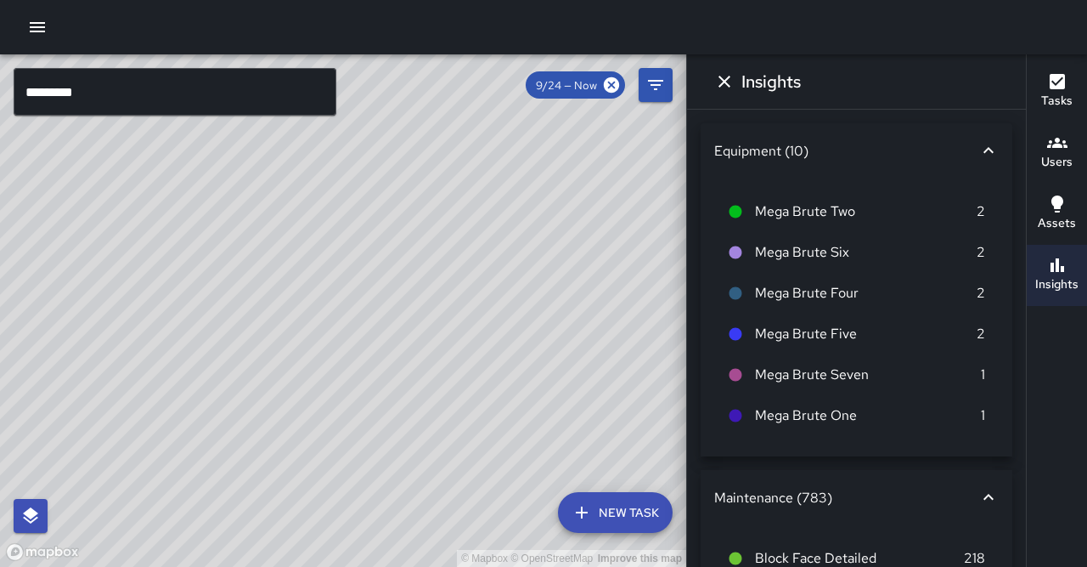
click at [111, 87] on input "*********" at bounding box center [175, 92] width 323 height 48
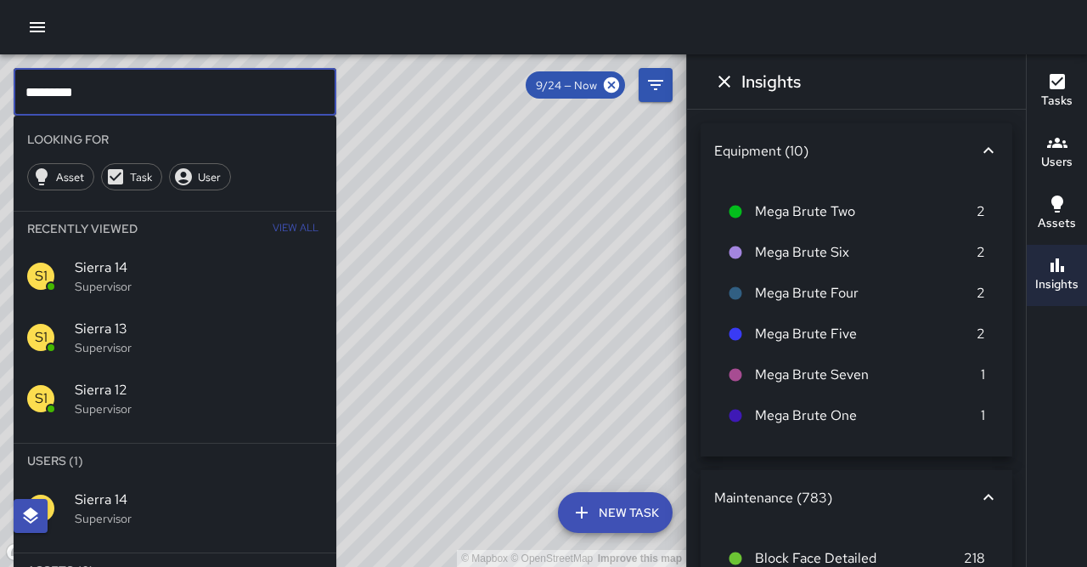
click at [111, 87] on input "*********" at bounding box center [175, 92] width 323 height 48
click at [272, 489] on span "Sierra 10" at bounding box center [199, 499] width 248 height 20
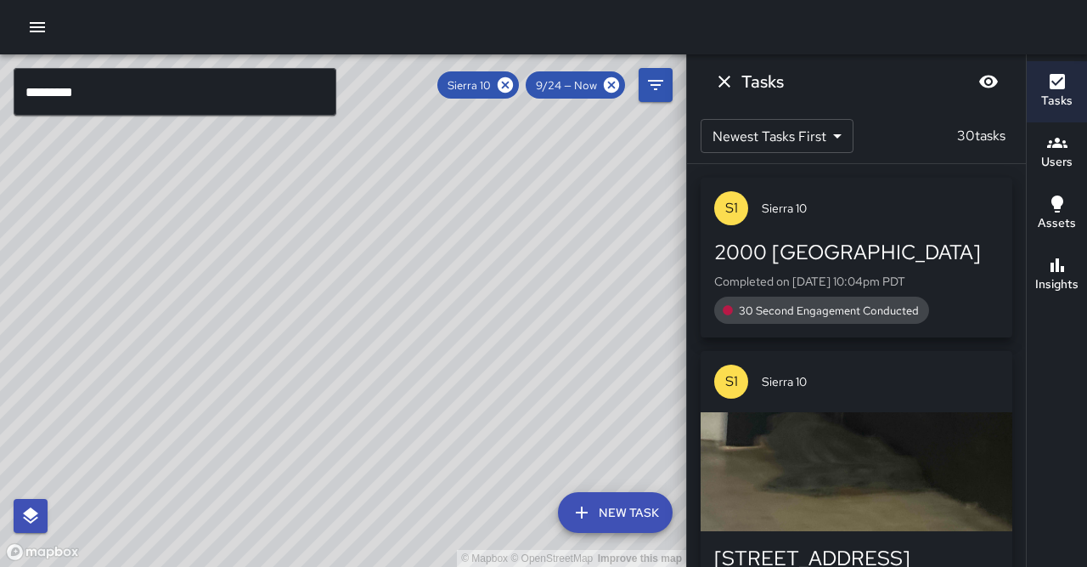
drag, startPoint x: 449, startPoint y: 369, endPoint x: 493, endPoint y: 422, distance: 68.9
click at [493, 422] on div "© Mapbox © OpenStreetMap Improve this map" at bounding box center [343, 310] width 686 height 512
click at [513, 87] on icon at bounding box center [505, 84] width 15 height 15
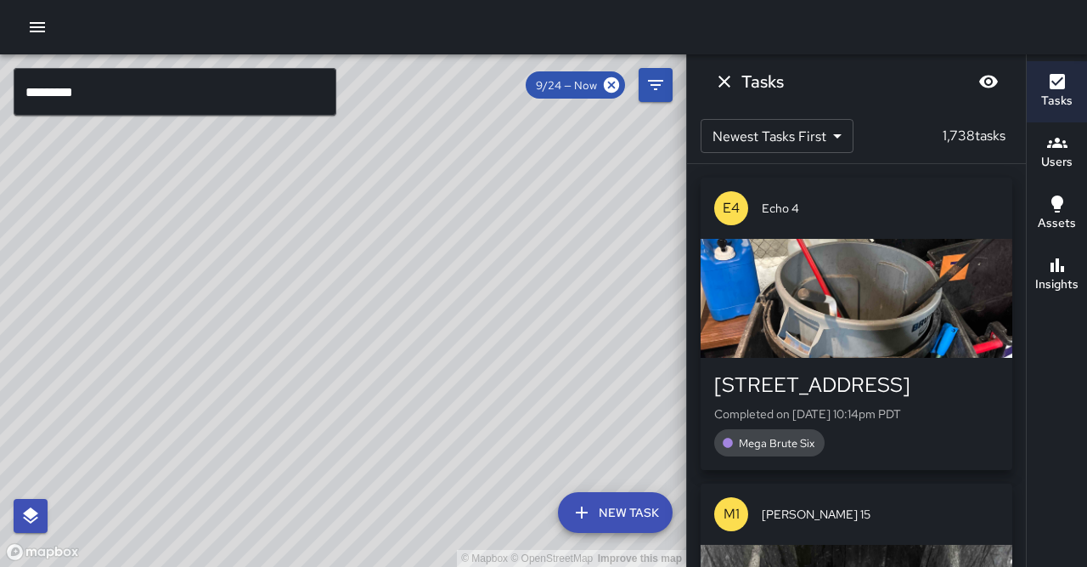
click at [99, 85] on input "*********" at bounding box center [175, 92] width 323 height 48
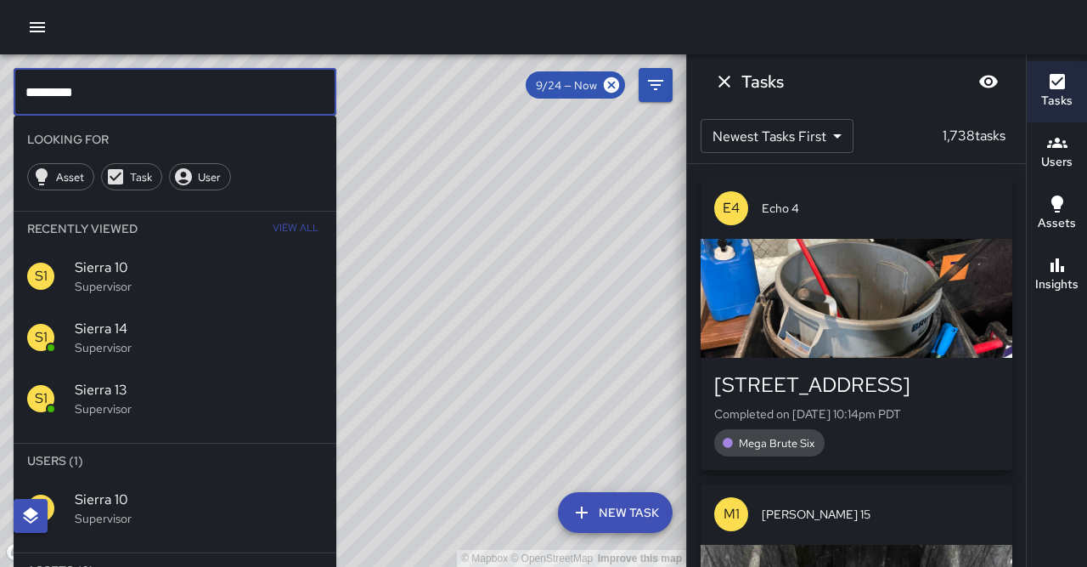
click at [99, 85] on input "*********" at bounding box center [175, 92] width 323 height 48
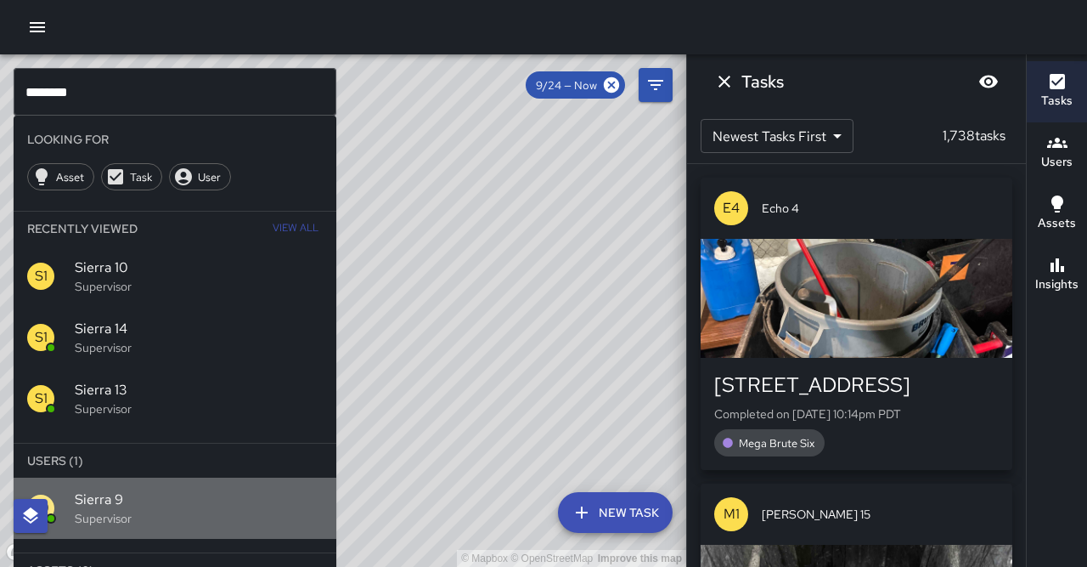
click at [171, 486] on div "S9 Sierra 9 Supervisor" at bounding box center [175, 507] width 323 height 61
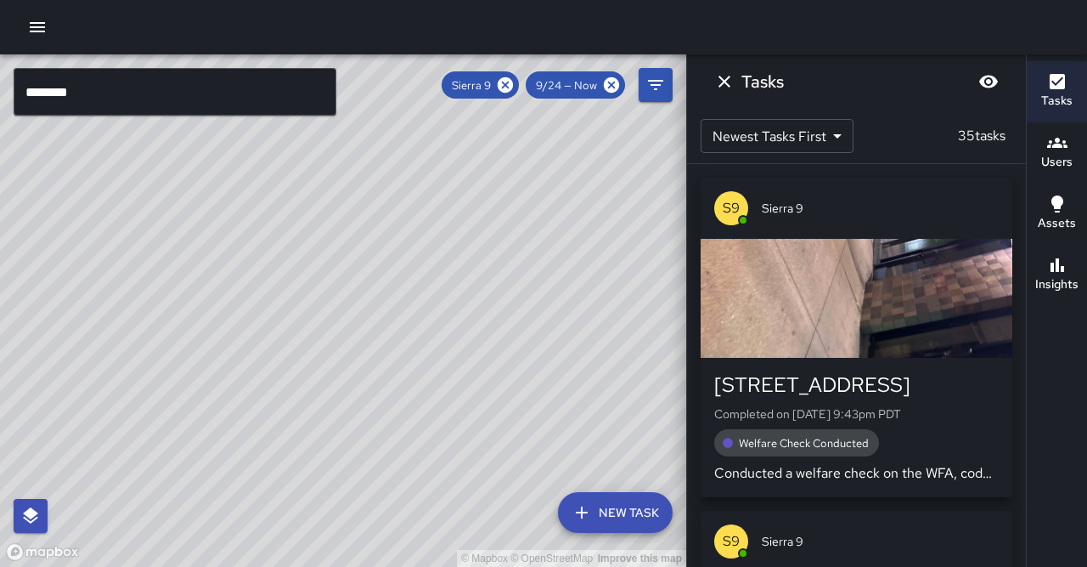
drag, startPoint x: 166, startPoint y: 505, endPoint x: 286, endPoint y: 404, distance: 156.2
click at [309, 302] on div "© Mapbox © OpenStreetMap Improve this map" at bounding box center [343, 310] width 686 height 512
drag, startPoint x: 346, startPoint y: 300, endPoint x: 362, endPoint y: 279, distance: 26.7
click at [362, 279] on div "© Mapbox © OpenStreetMap Improve this map S9 Sierra 9 Supervisor Tasks 35 / 35 …" at bounding box center [343, 310] width 686 height 512
click at [513, 87] on icon at bounding box center [505, 84] width 15 height 15
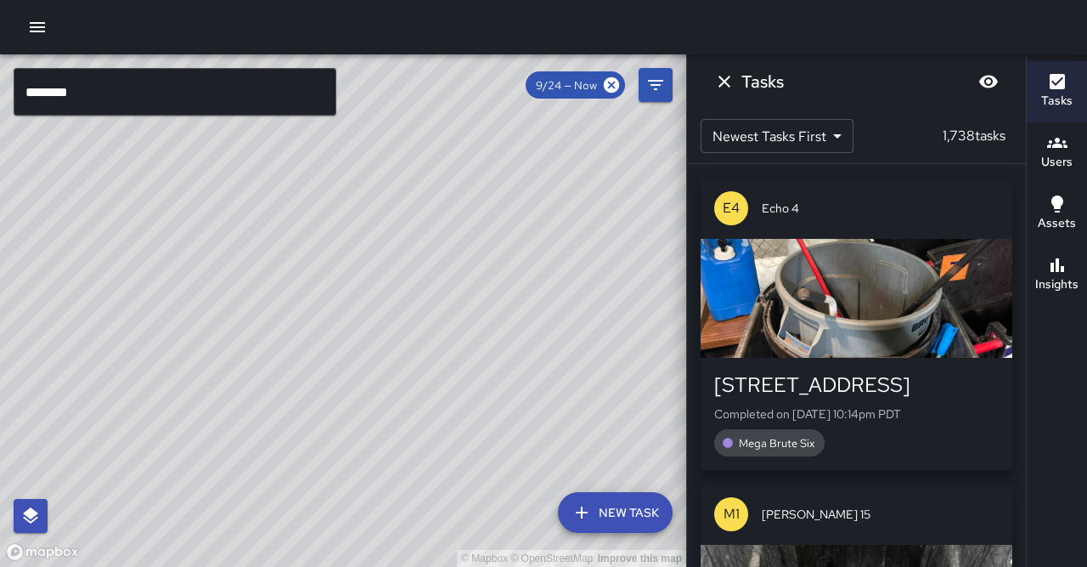
click at [123, 85] on input "********" at bounding box center [175, 92] width 323 height 48
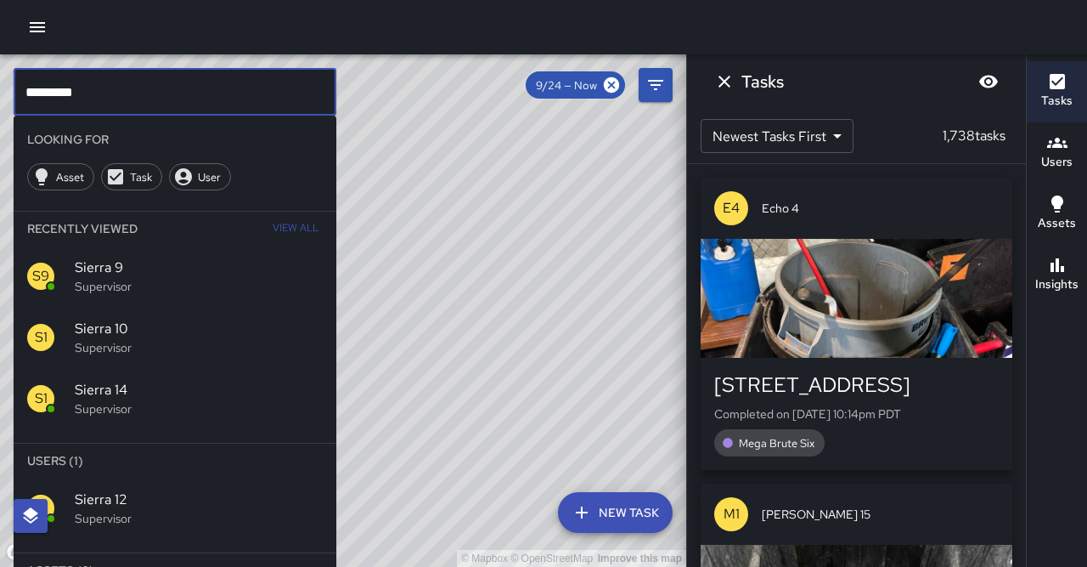
type input "*********"
click at [143, 477] on div "S1 Sierra 12 Supervisor" at bounding box center [175, 507] width 323 height 61
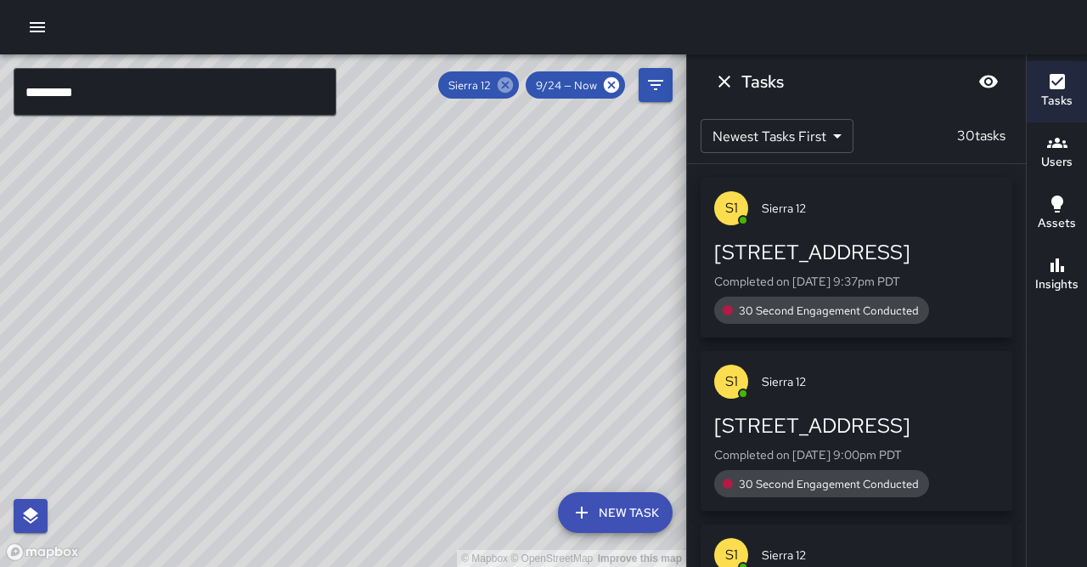
click at [515, 79] on icon at bounding box center [505, 85] width 19 height 19
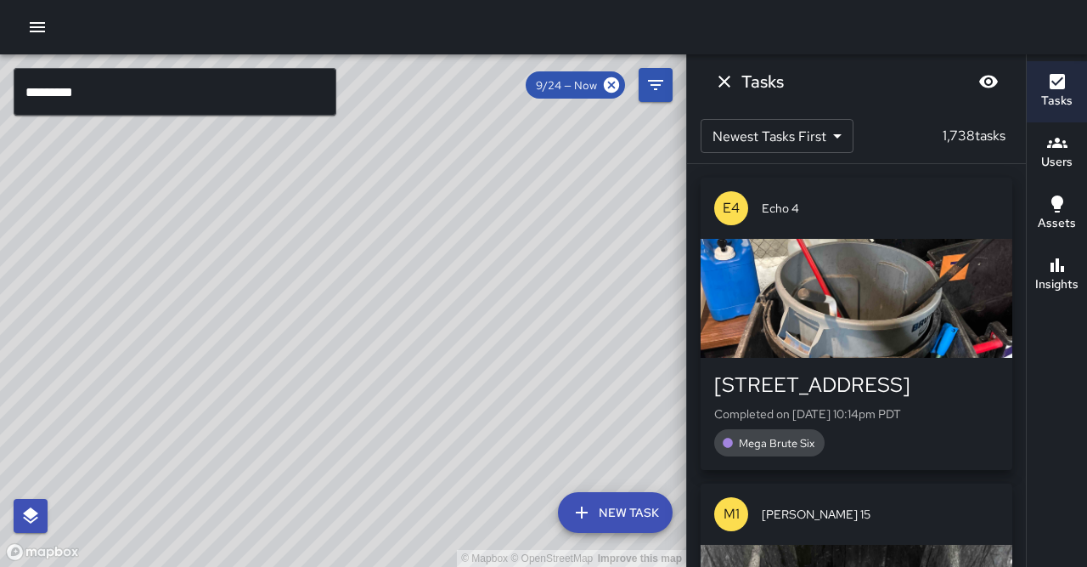
drag, startPoint x: 314, startPoint y: 262, endPoint x: 187, endPoint y: 353, distance: 156.5
click at [187, 353] on div "© Mapbox © OpenStreetMap Improve this map" at bounding box center [343, 310] width 686 height 512
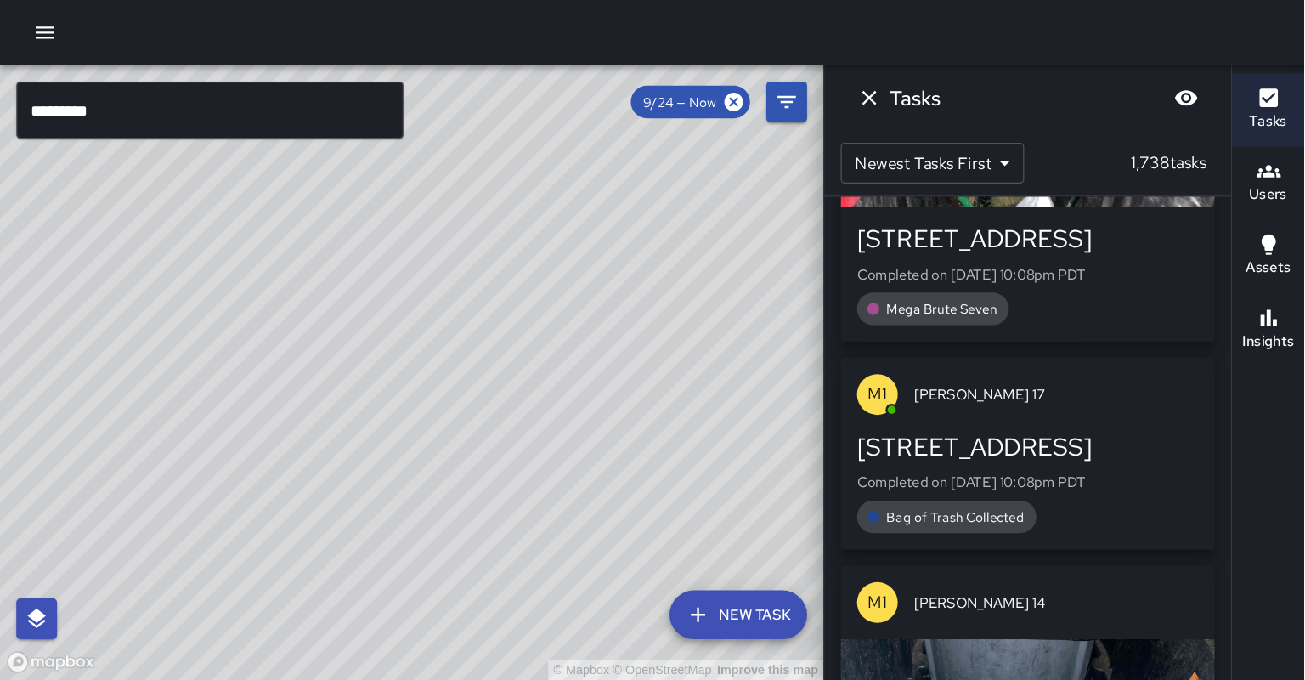
scroll to position [798, 0]
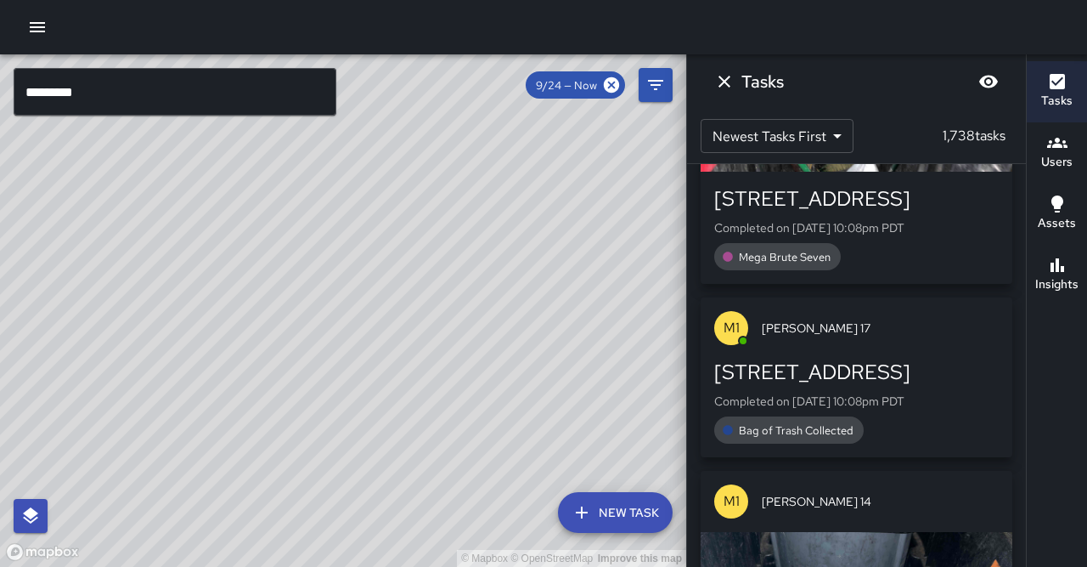
drag, startPoint x: 205, startPoint y: 229, endPoint x: 309, endPoint y: 221, distance: 104.8
click at [309, 221] on div "© Mapbox © OpenStreetMap Improve this map" at bounding box center [343, 310] width 686 height 512
click at [451, 210] on div "© Mapbox © OpenStreetMap Improve this map" at bounding box center [343, 310] width 686 height 512
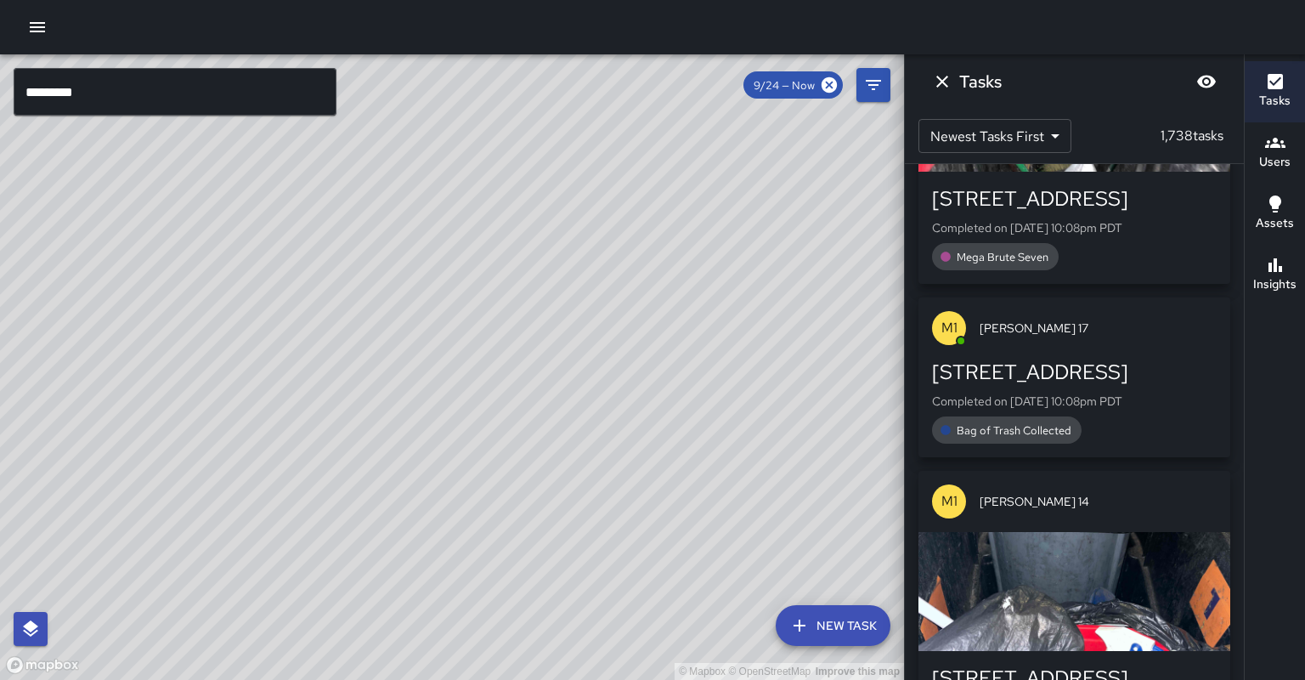
drag, startPoint x: 612, startPoint y: 409, endPoint x: 380, endPoint y: 187, distance: 321.4
click at [369, 168] on div "© Mapbox © OpenStreetMap Improve this map" at bounding box center [452, 366] width 904 height 625
drag, startPoint x: 608, startPoint y: 295, endPoint x: 493, endPoint y: 200, distance: 149.1
click at [492, 200] on div "© Mapbox © OpenStreetMap Improve this map" at bounding box center [452, 366] width 904 height 625
drag, startPoint x: 584, startPoint y: 264, endPoint x: 471, endPoint y: 180, distance: 141.5
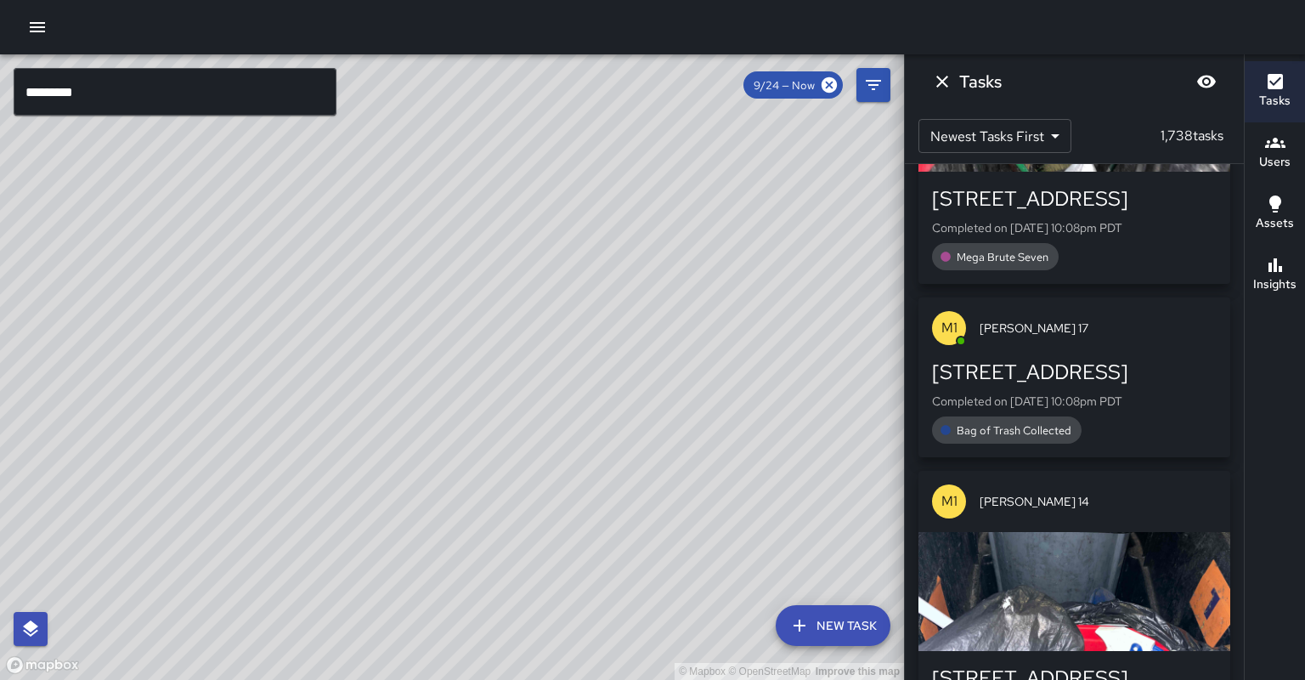
click at [471, 180] on div "© Mapbox © OpenStreetMap Improve this map" at bounding box center [452, 366] width 904 height 625
drag, startPoint x: 539, startPoint y: 295, endPoint x: 585, endPoint y: 214, distance: 92.8
click at [585, 214] on div "© Mapbox © OpenStreetMap Improve this map M1 [PERSON_NAME] 17 2251 Broadway Com…" at bounding box center [452, 366] width 904 height 625
drag, startPoint x: 681, startPoint y: 300, endPoint x: 686, endPoint y: 245, distance: 54.6
click at [686, 245] on div "© Mapbox © OpenStreetMap Improve this map" at bounding box center [452, 366] width 904 height 625
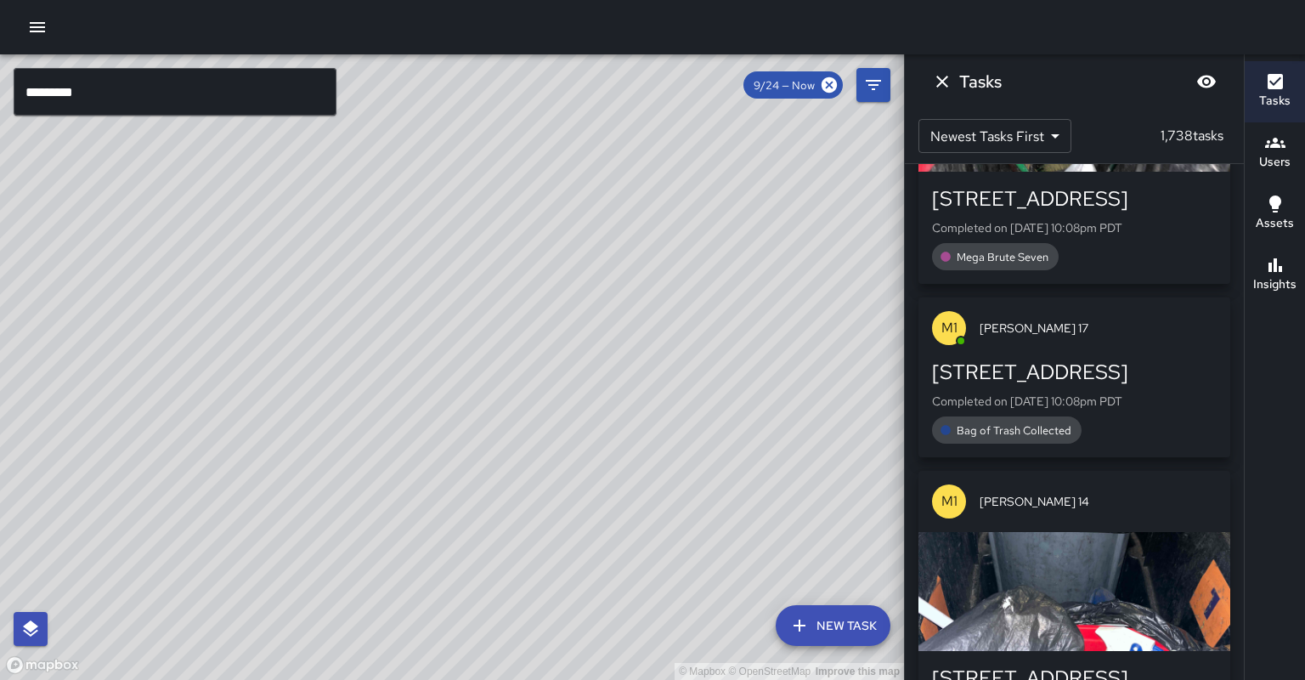
drag, startPoint x: 703, startPoint y: 238, endPoint x: 693, endPoint y: 245, distance: 12.3
click at [693, 245] on div "© Mapbox © OpenStreetMap Improve this map" at bounding box center [452, 366] width 904 height 625
drag, startPoint x: 458, startPoint y: 178, endPoint x: 381, endPoint y: 167, distance: 77.1
click at [381, 167] on div "© Mapbox © OpenStreetMap Improve this map" at bounding box center [452, 366] width 904 height 625
